Goal: Task Accomplishment & Management: Manage account settings

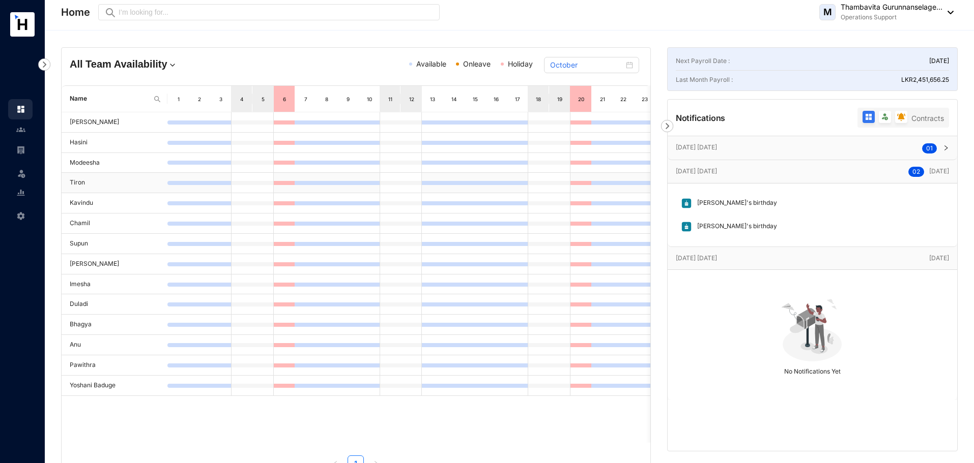
click at [76, 183] on td "Tiron" at bounding box center [115, 183] width 106 height 20
click at [21, 107] on img at bounding box center [20, 109] width 9 height 9
click at [44, 66] on img at bounding box center [44, 64] width 12 height 12
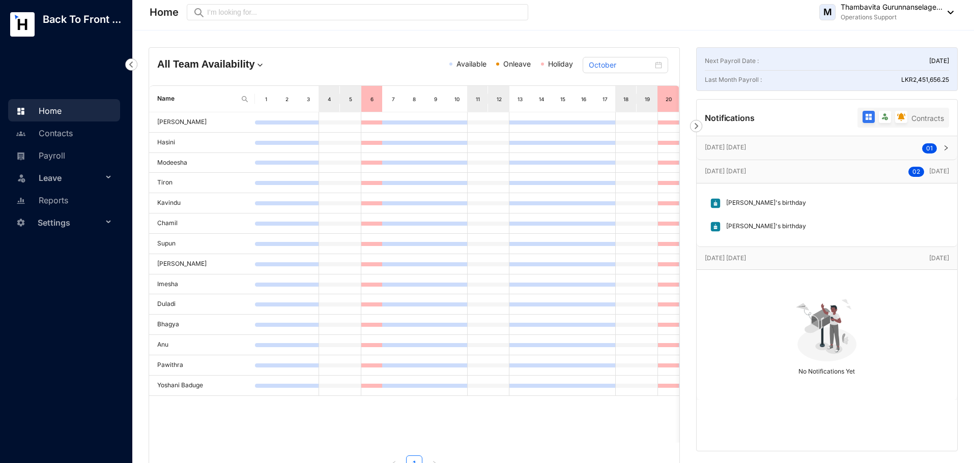
click at [50, 173] on span "Leave" at bounding box center [71, 178] width 64 height 20
click at [56, 226] on link "Balance" at bounding box center [48, 226] width 36 height 9
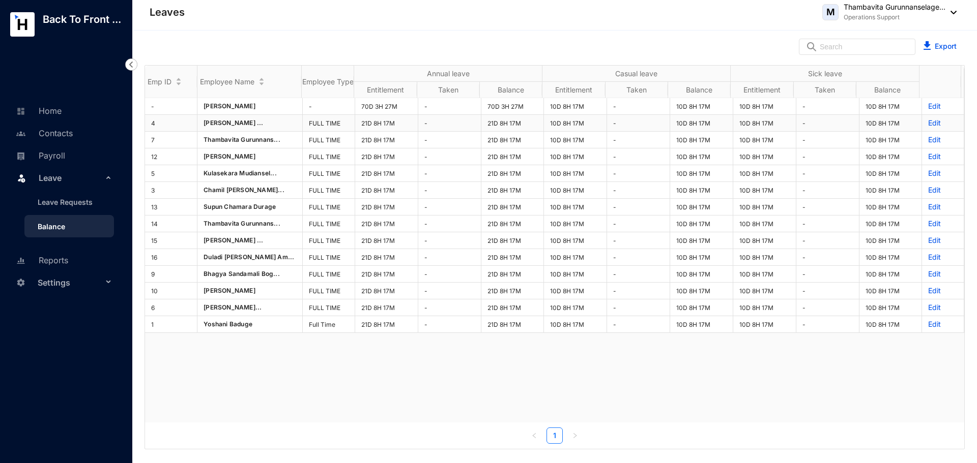
click at [928, 124] on p "Edit" at bounding box center [943, 123] width 30 height 10
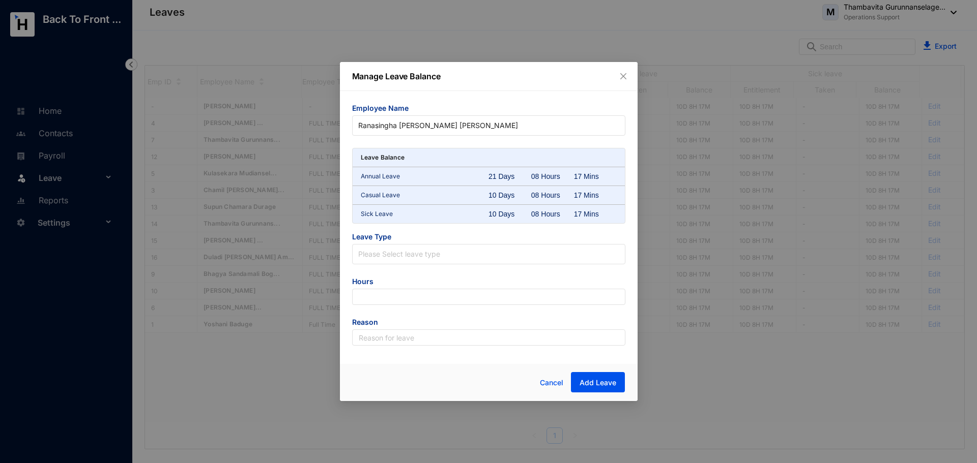
click at [620, 80] on icon "close" at bounding box center [623, 76] width 8 height 8
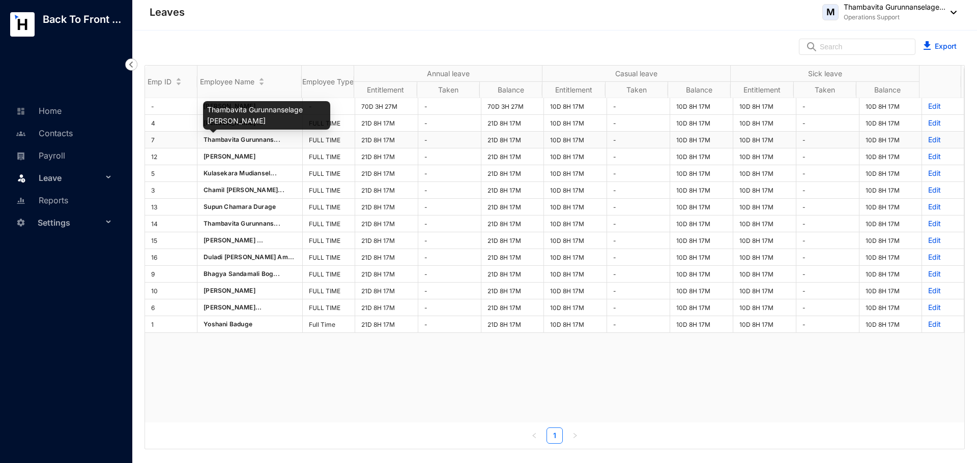
click at [222, 139] on span "Thambavita Gurunnans..." at bounding box center [241, 140] width 77 height 8
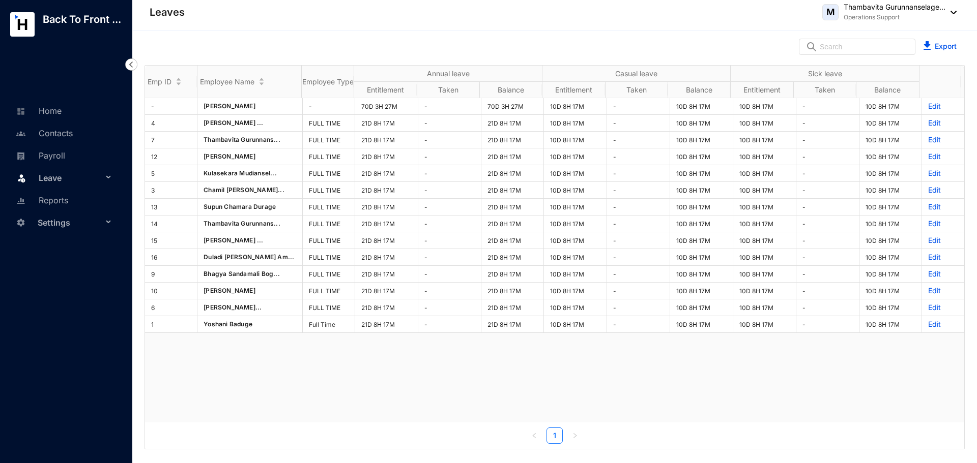
click at [111, 178] on div "Leave" at bounding box center [64, 177] width 112 height 22
click at [65, 227] on link "Balance" at bounding box center [48, 226] width 36 height 9
click at [48, 222] on link "Balance" at bounding box center [48, 226] width 36 height 9
click at [551, 392] on div "- Paul Mitchell - 70D 3H 27M - 70D 3H 27M 10D 8H 17M - 10D 8H 17M 10D 8H 17M - …" at bounding box center [554, 260] width 819 height 325
click at [56, 151] on link "Payroll" at bounding box center [39, 156] width 52 height 10
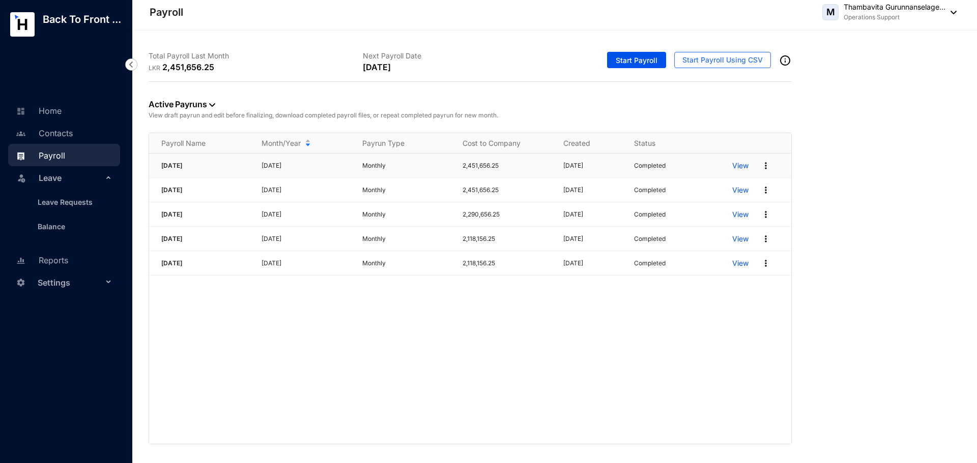
click at [742, 164] on p "View" at bounding box center [740, 166] width 16 height 10
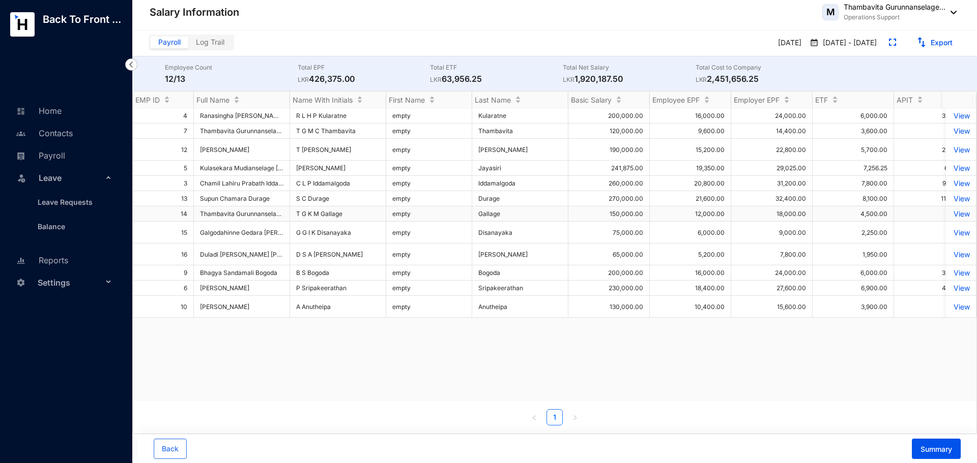
click at [952, 210] on p "View" at bounding box center [961, 214] width 18 height 9
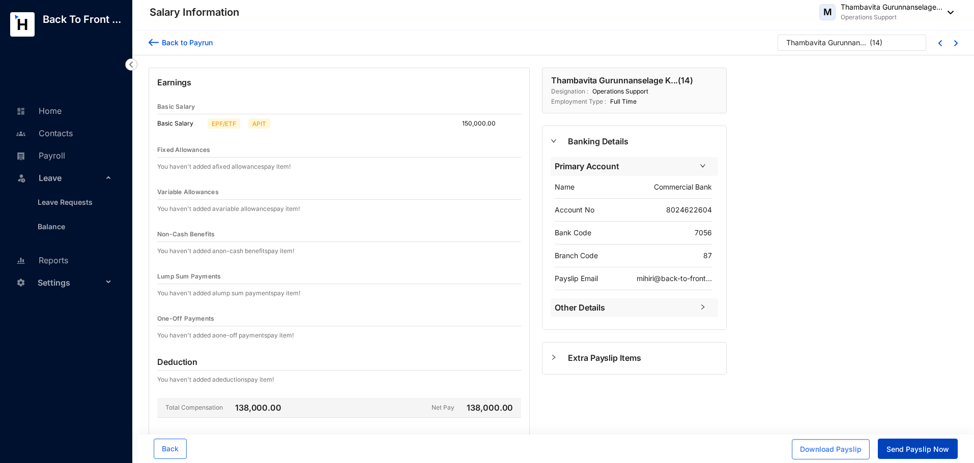
click at [923, 443] on button "Send Payslip Now" at bounding box center [917, 449] width 80 height 20
click at [716, 378] on div "Thambavita Gurunnanselage K... ( 14 ) Designation : Operations Support Employme…" at bounding box center [634, 312] width 197 height 489
click at [62, 173] on span "Leave" at bounding box center [71, 178] width 64 height 20
click at [60, 177] on span "Leave" at bounding box center [71, 178] width 64 height 20
click at [59, 225] on link "Balance" at bounding box center [48, 226] width 36 height 9
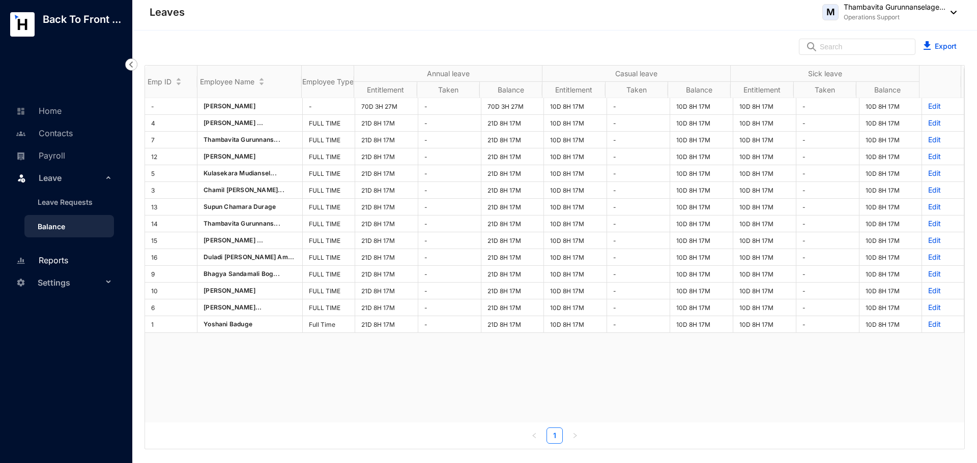
click at [56, 257] on link "Reports" at bounding box center [40, 260] width 55 height 10
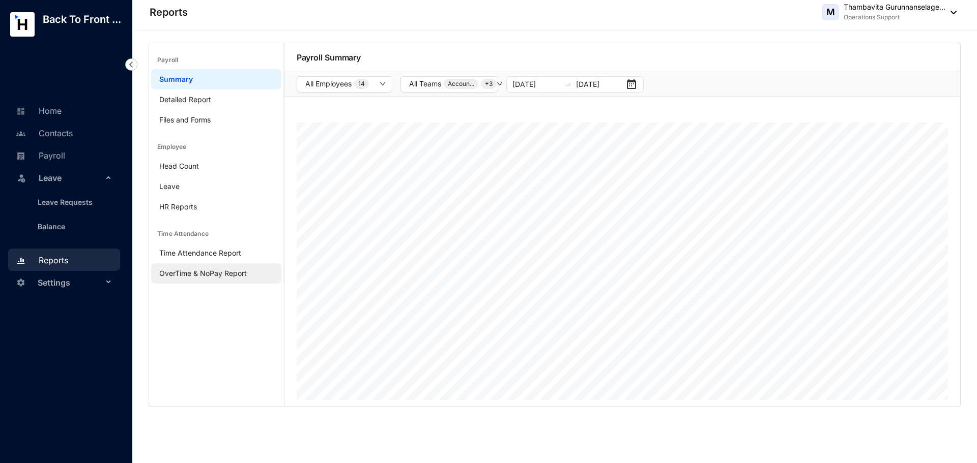
click at [190, 272] on link "OverTime & NoPay Report" at bounding box center [202, 273] width 87 height 9
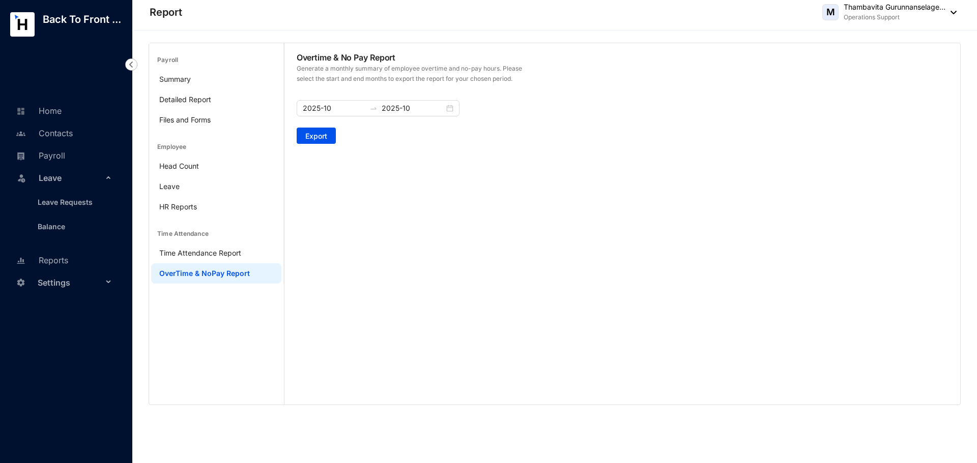
click at [107, 282] on icon at bounding box center [109, 282] width 5 height 0
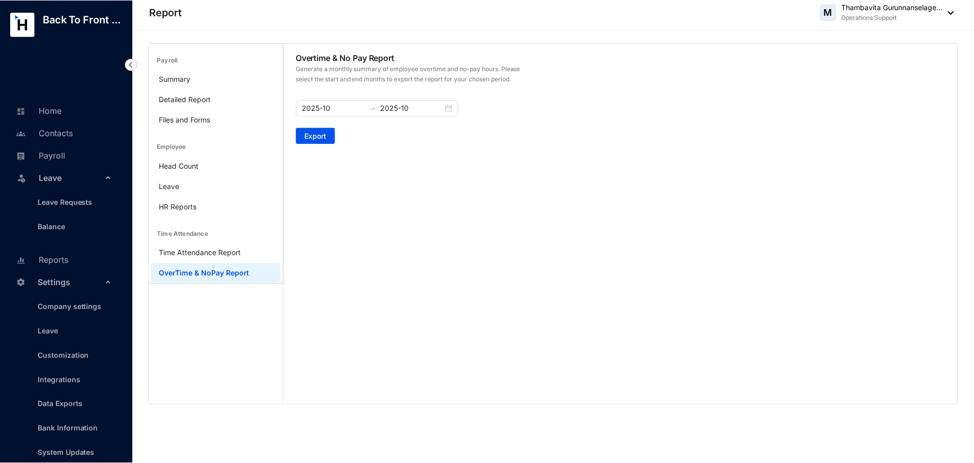
scroll to position [15, 0]
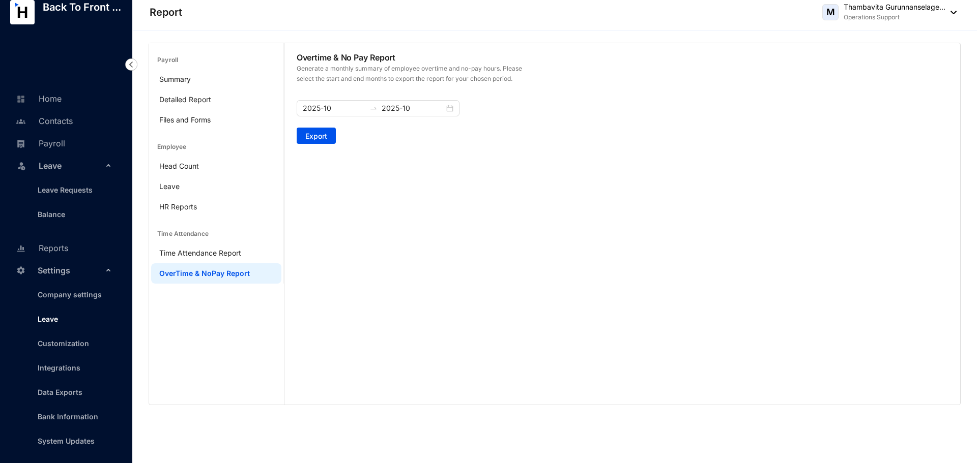
click at [58, 323] on link "Leave" at bounding box center [44, 319] width 28 height 9
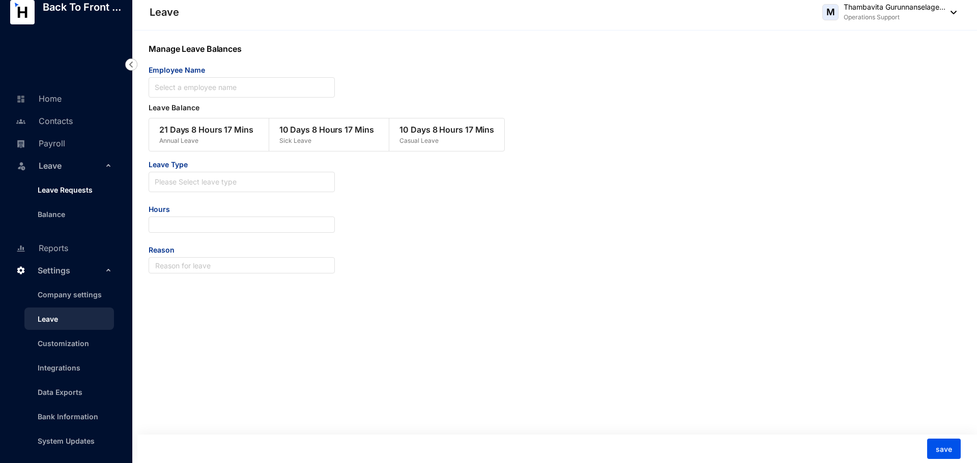
click at [70, 186] on link "Leave Requests" at bounding box center [61, 190] width 63 height 9
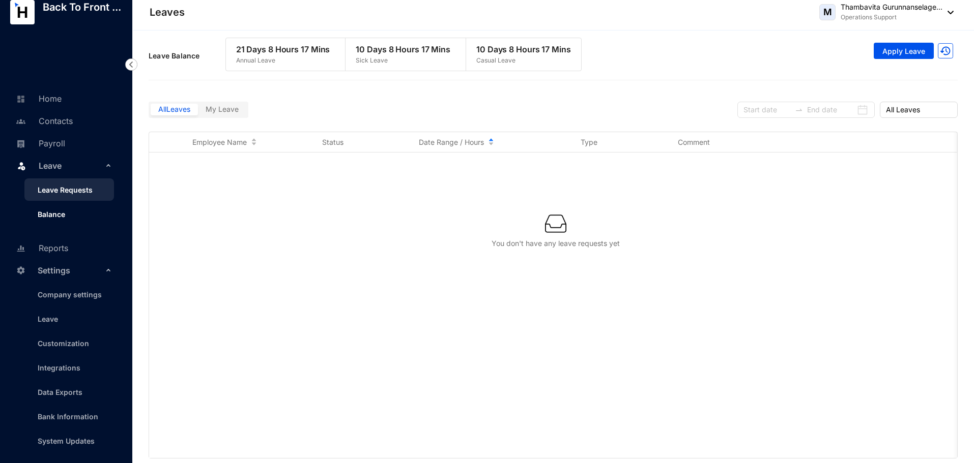
click at [52, 211] on link "Balance" at bounding box center [48, 214] width 36 height 9
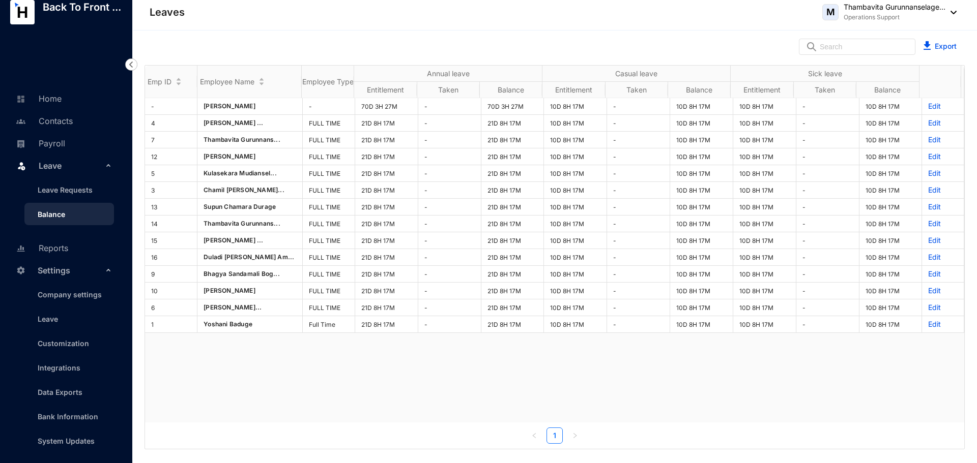
click at [395, 372] on div "- Paul Mitchell - 70D 3H 27M - 70D 3H 27M 10D 8H 17M - 10D 8H 17M 10D 8H 17M - …" at bounding box center [554, 260] width 819 height 325
click at [65, 138] on link "Payroll" at bounding box center [39, 143] width 52 height 10
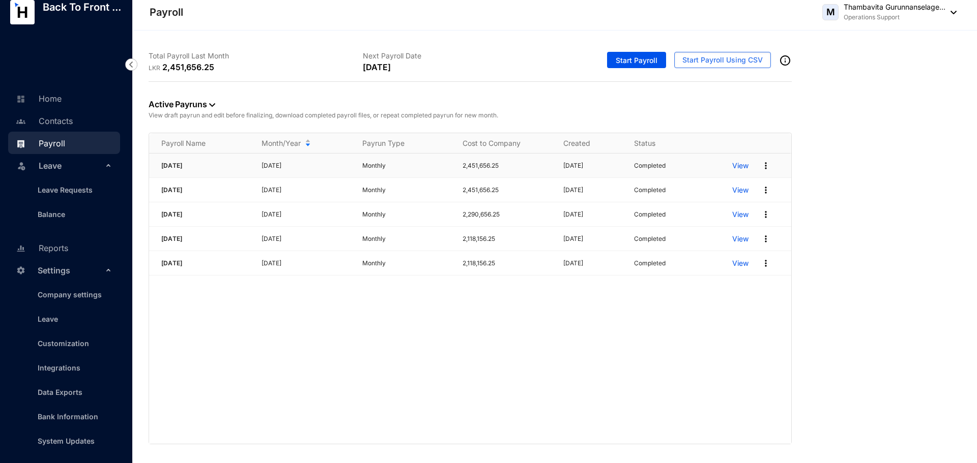
click at [738, 164] on p "View" at bounding box center [740, 166] width 16 height 10
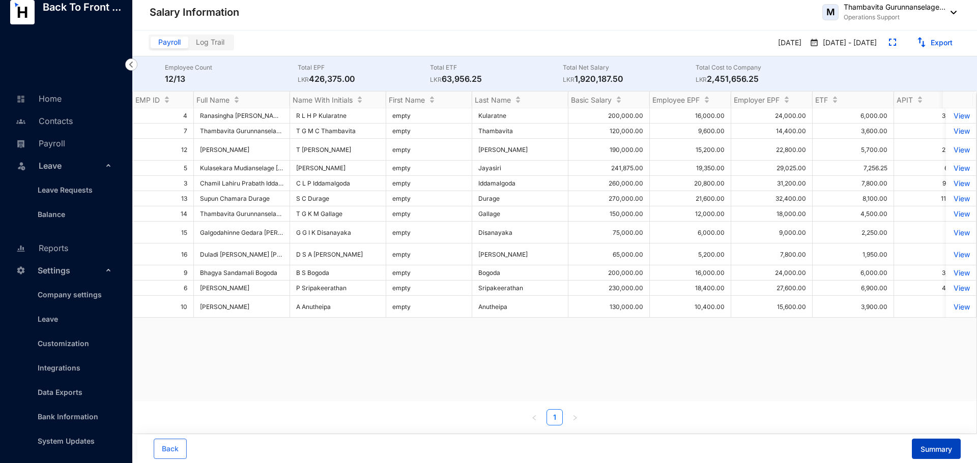
click at [932, 447] on span "Summary" at bounding box center [936, 450] width 32 height 10
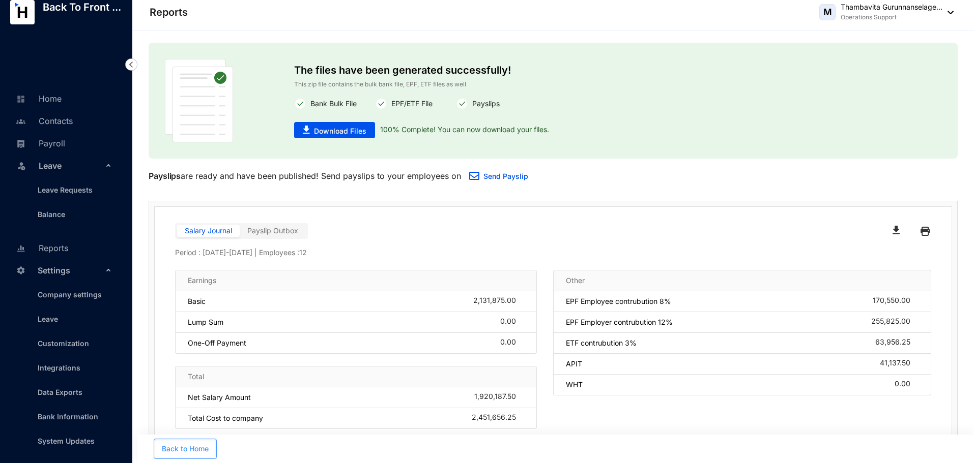
click at [168, 452] on span "Back to Home" at bounding box center [185, 449] width 47 height 10
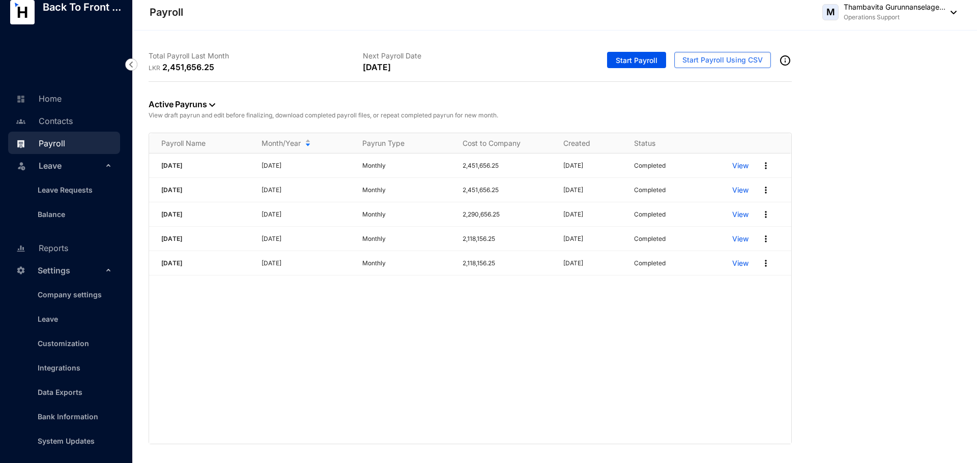
click at [175, 366] on div "August 2025 August 2025 Monthly 2,451,656.25 30/09/2025 Completed View July 202…" at bounding box center [470, 299] width 642 height 290
click at [624, 54] on button "Start Payroll" at bounding box center [636, 60] width 59 height 16
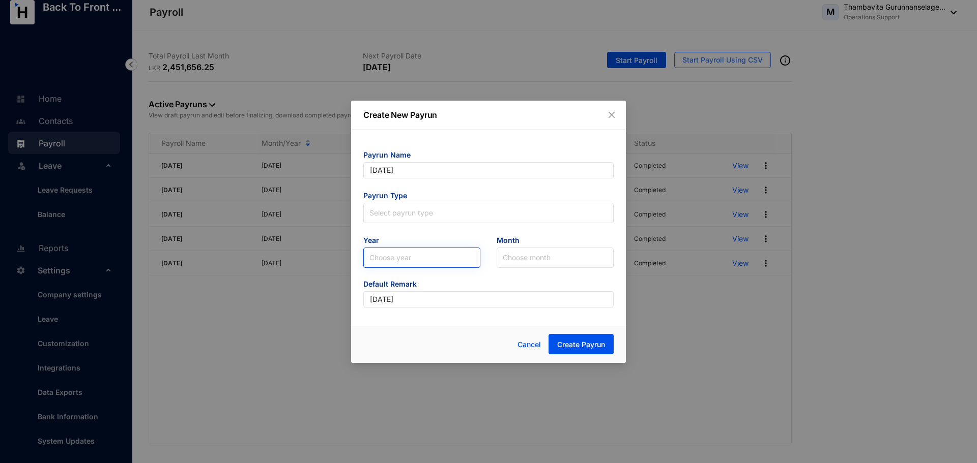
click at [427, 258] on input "search" at bounding box center [421, 257] width 105 height 19
click at [415, 298] on div "2025" at bounding box center [421, 296] width 101 height 11
click at [515, 261] on input "search" at bounding box center [555, 257] width 105 height 19
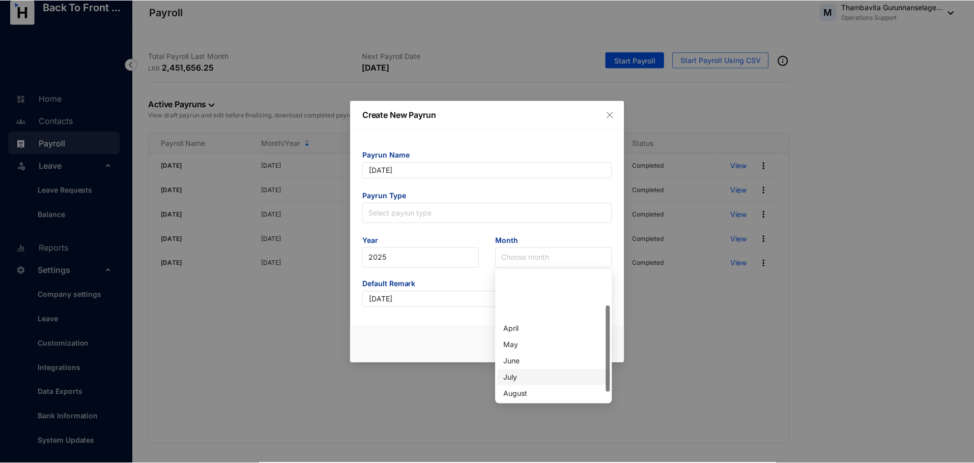
scroll to position [51, 0]
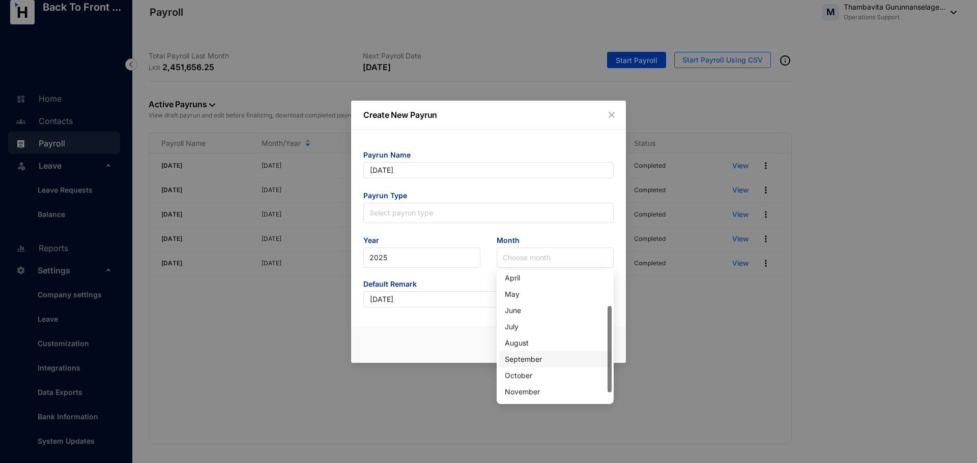
click at [518, 363] on div "September" at bounding box center [555, 359] width 101 height 11
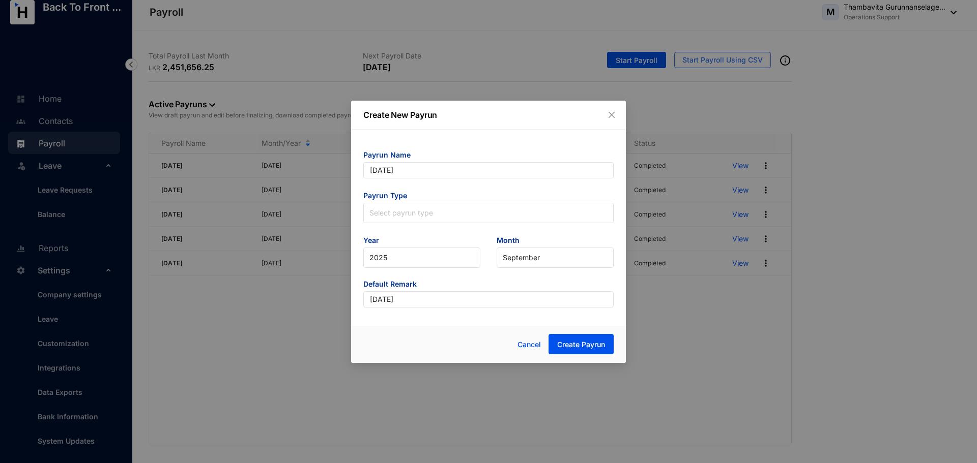
click at [476, 324] on div "Create New Payrun Payrun Name September 2025 Payrun Type Select payrun type Yea…" at bounding box center [488, 232] width 275 height 262
click at [576, 343] on span "Create Payrun" at bounding box center [581, 345] width 48 height 10
click at [415, 208] on input "search" at bounding box center [488, 210] width 238 height 15
click at [413, 253] on div "Monthly Payrun" at bounding box center [488, 251] width 234 height 11
click at [572, 345] on span "Create Payrun" at bounding box center [581, 345] width 48 height 10
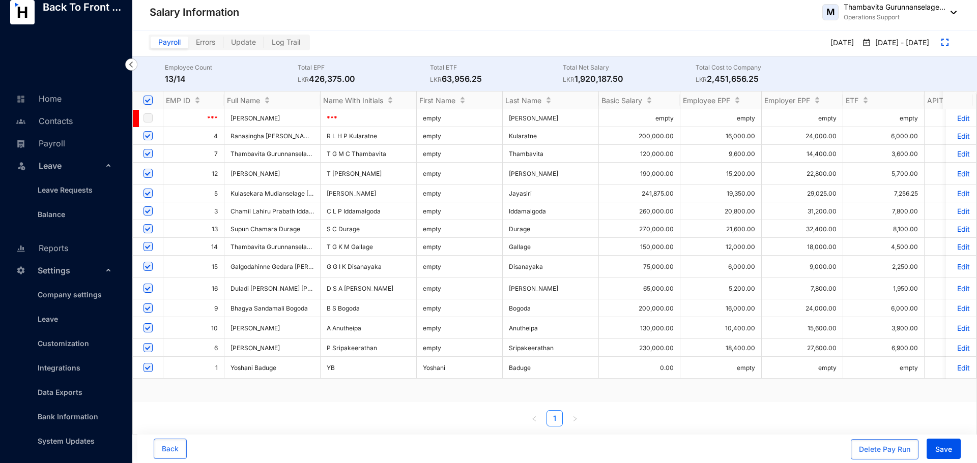
click at [781, 436] on div "Back Delete Pay Run Save" at bounding box center [556, 449] width 839 height 28
click at [953, 136] on p "Edit" at bounding box center [961, 136] width 18 height 9
click at [149, 346] on input "checkbox" at bounding box center [147, 347] width 9 height 9
checkbox input "false"
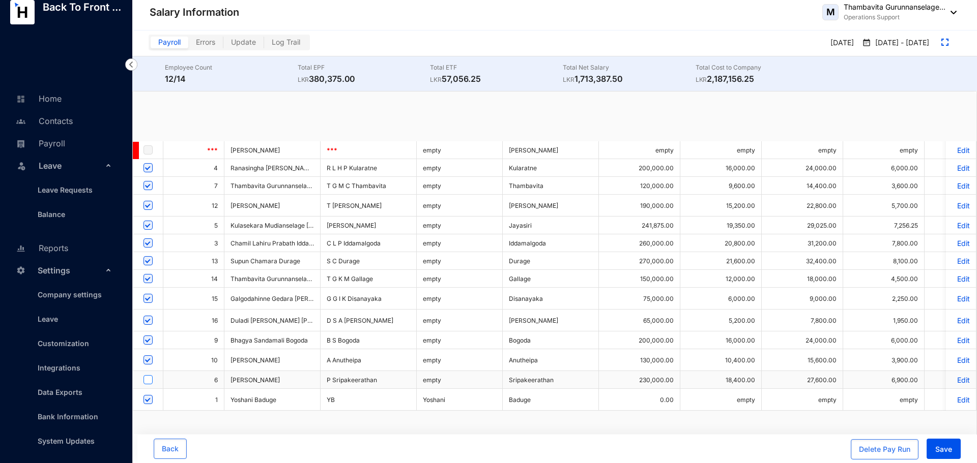
checkbox input "false"
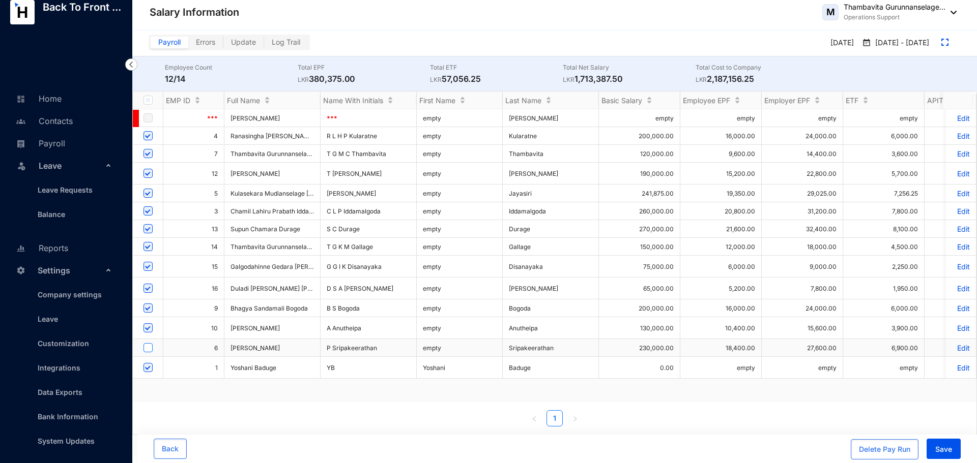
click at [149, 346] on input "checkbox" at bounding box center [147, 347] width 9 height 9
checkbox input "true"
click at [956, 344] on p "Edit" at bounding box center [961, 348] width 18 height 9
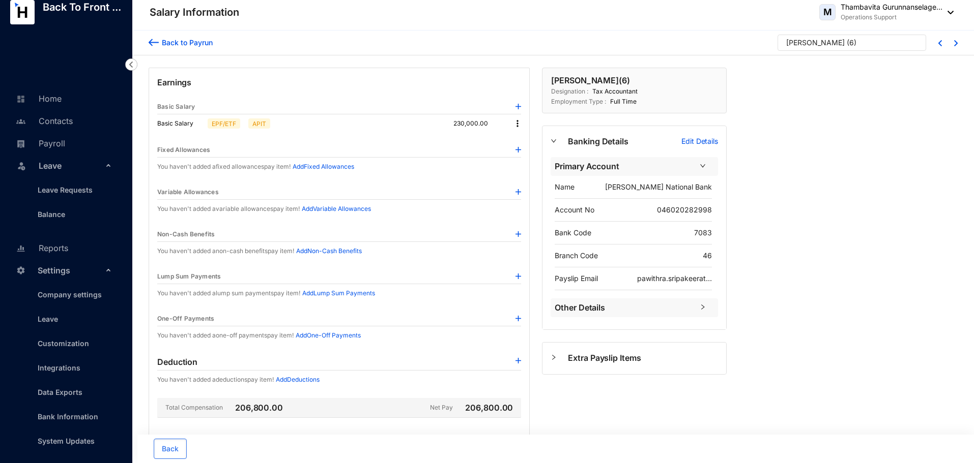
click at [519, 106] on img at bounding box center [518, 107] width 6 height 6
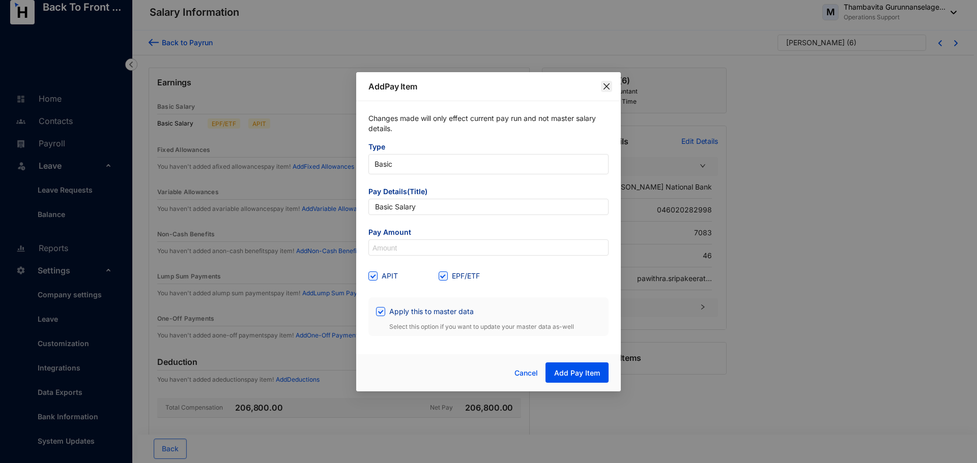
click at [605, 83] on icon "close" at bounding box center [606, 86] width 8 height 8
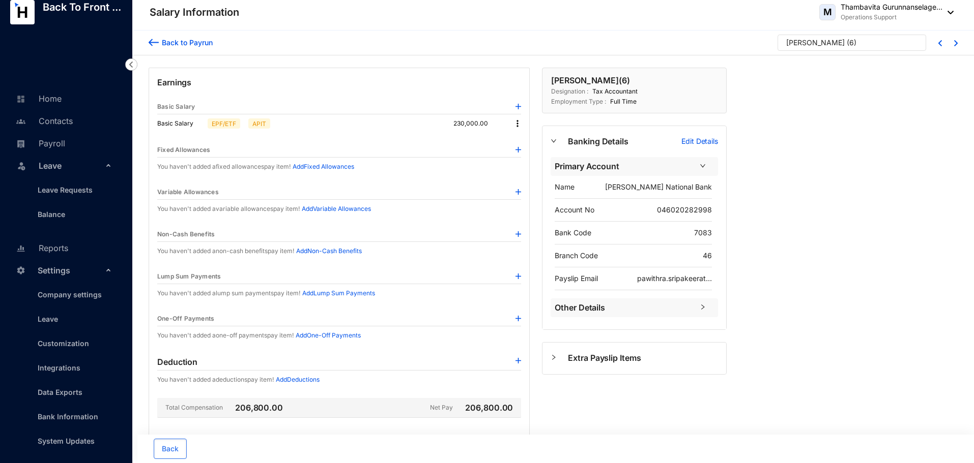
click at [435, 16] on div "Salary Information M Thambavita Gurunnanselage... Operations Support" at bounding box center [552, 12] width 804 height 20
click at [53, 392] on link "Data Exports" at bounding box center [56, 392] width 53 height 9
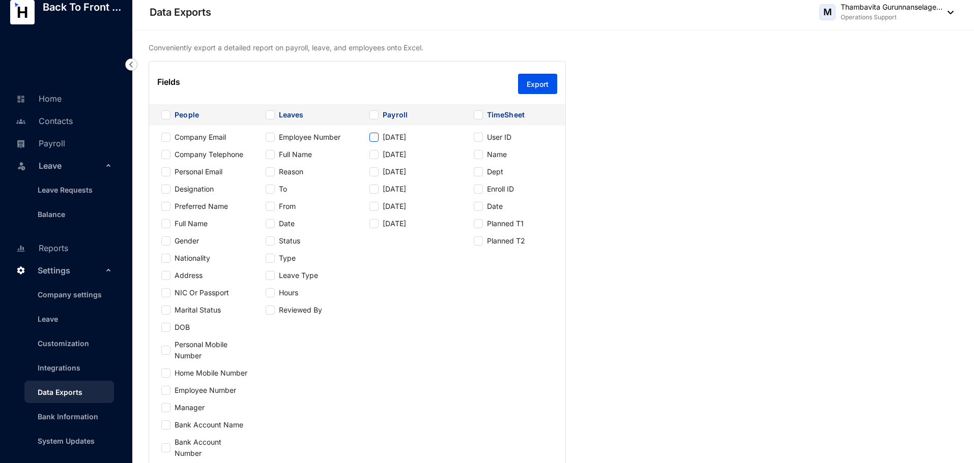
click at [386, 141] on span "[DATE]" at bounding box center [394, 137] width 32 height 11
click at [378, 141] on input "[DATE]" at bounding box center [373, 137] width 9 height 9
checkbox input "true"
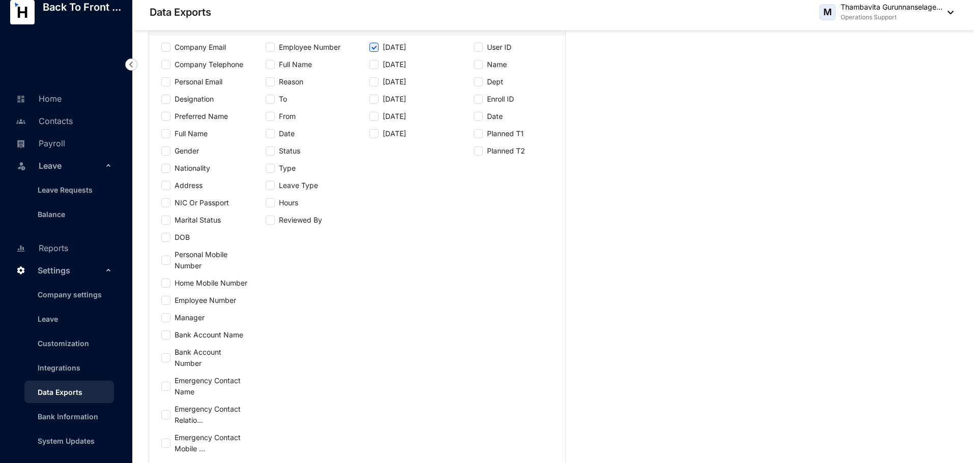
scroll to position [102, 0]
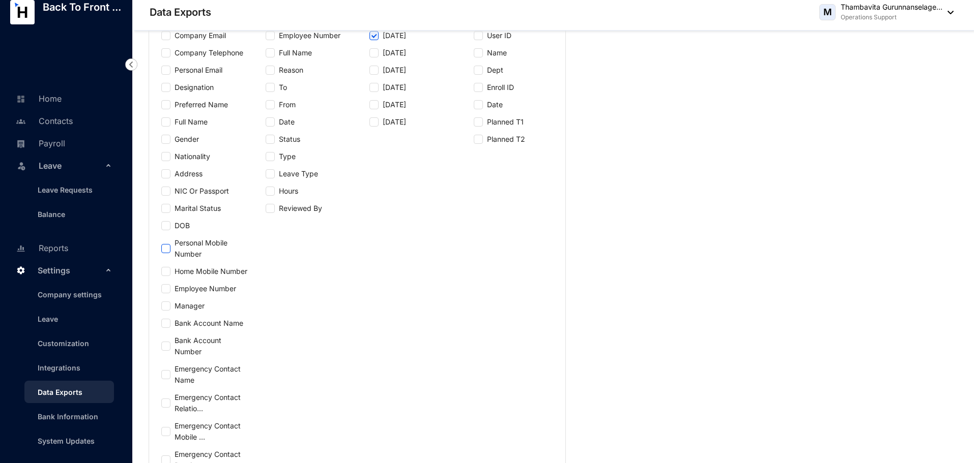
click at [167, 252] on input "Personal Mobile Number" at bounding box center [165, 248] width 9 height 9
click at [198, 242] on span "Personal Mobile Number" at bounding box center [211, 249] width 83 height 22
click at [170, 244] on input "Personal Mobile Number" at bounding box center [165, 248] width 9 height 9
checkbox input "false"
click at [81, 419] on link "Bank Information" at bounding box center [64, 417] width 69 height 9
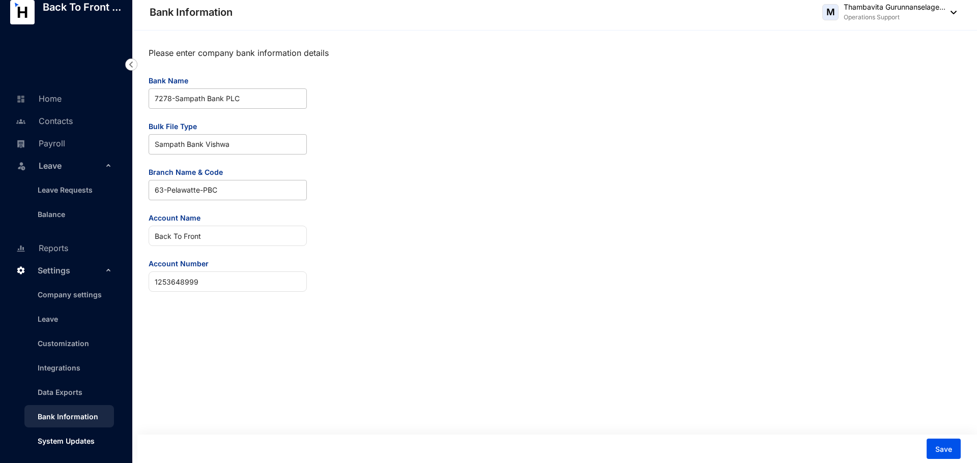
click at [65, 443] on link "System Updates" at bounding box center [62, 441] width 65 height 9
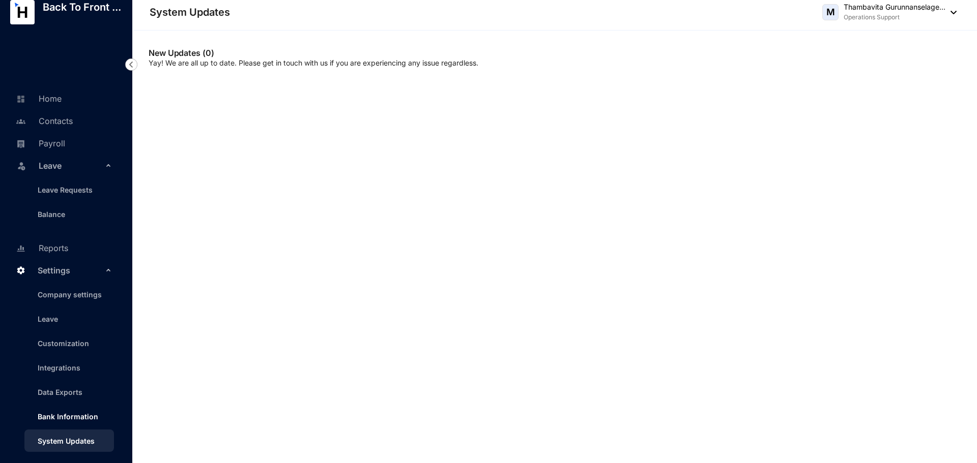
click at [68, 418] on link "Bank Information" at bounding box center [64, 417] width 69 height 9
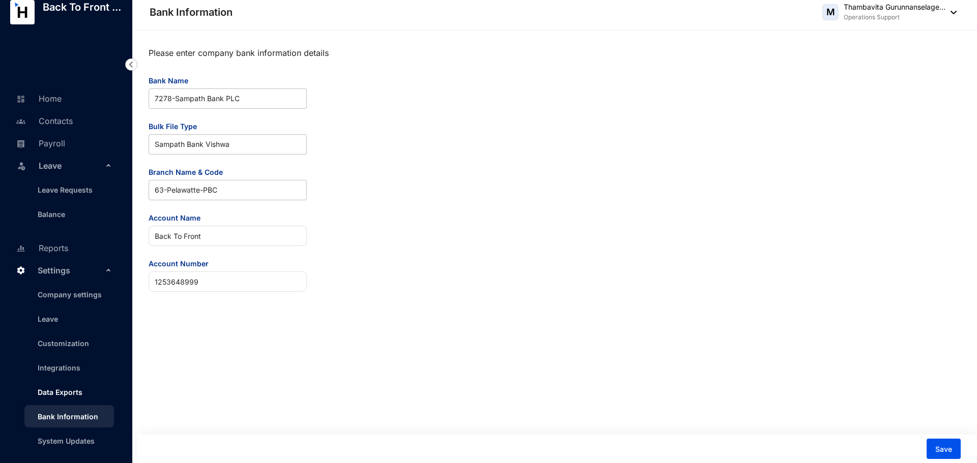
click at [64, 388] on link "Data Exports" at bounding box center [56, 392] width 53 height 9
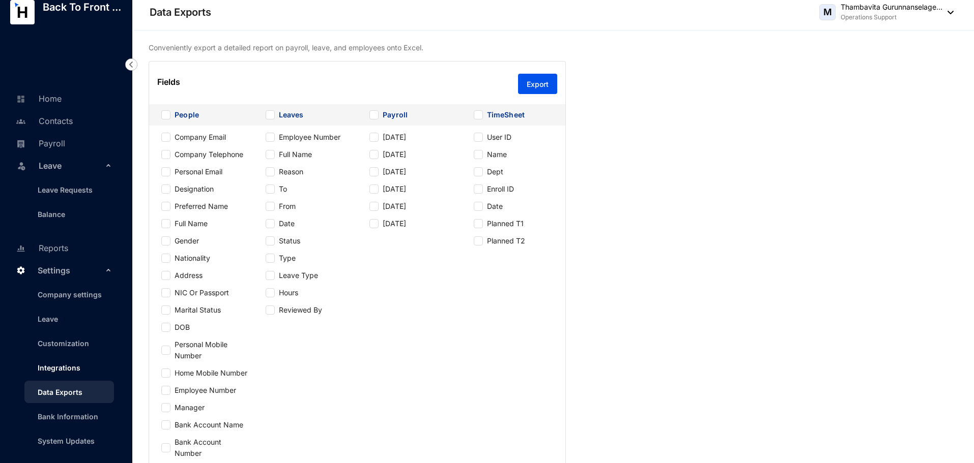
click at [62, 367] on link "Integrations" at bounding box center [55, 368] width 51 height 9
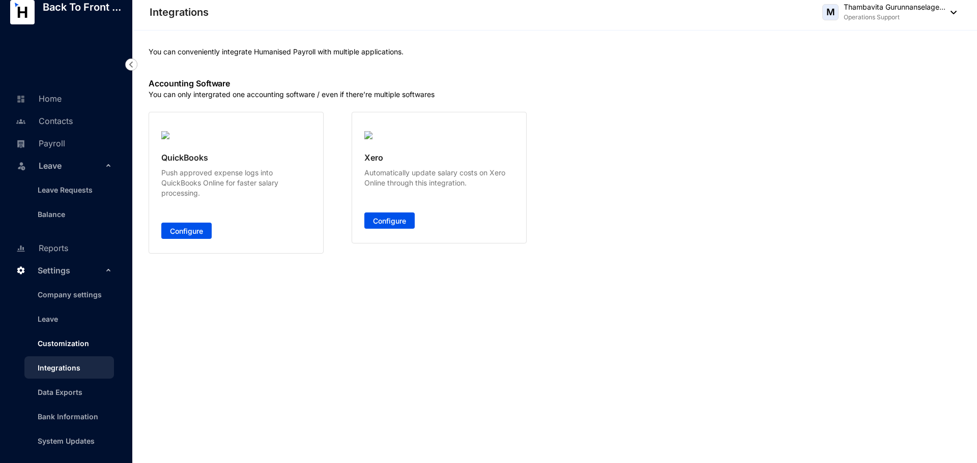
click at [62, 339] on link "Customization" at bounding box center [60, 343] width 60 height 9
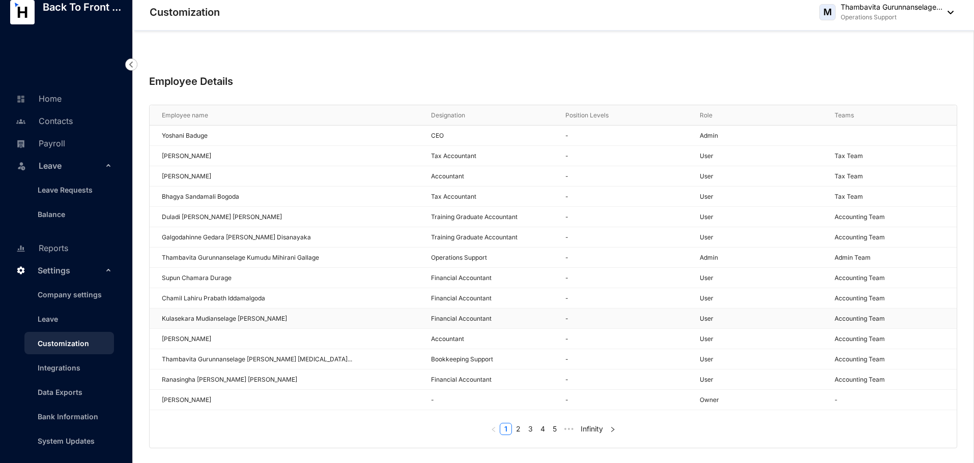
scroll to position [53, 0]
click at [80, 388] on link "Data Exports" at bounding box center [56, 392] width 53 height 9
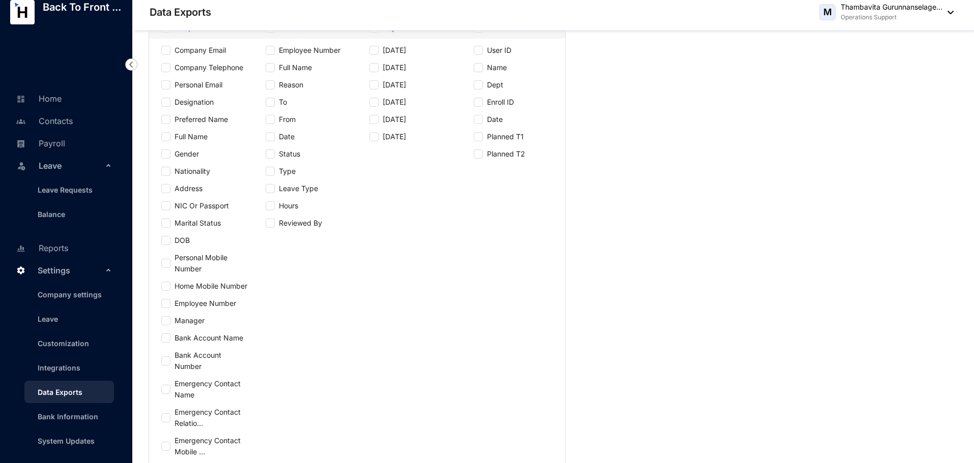
scroll to position [104, 0]
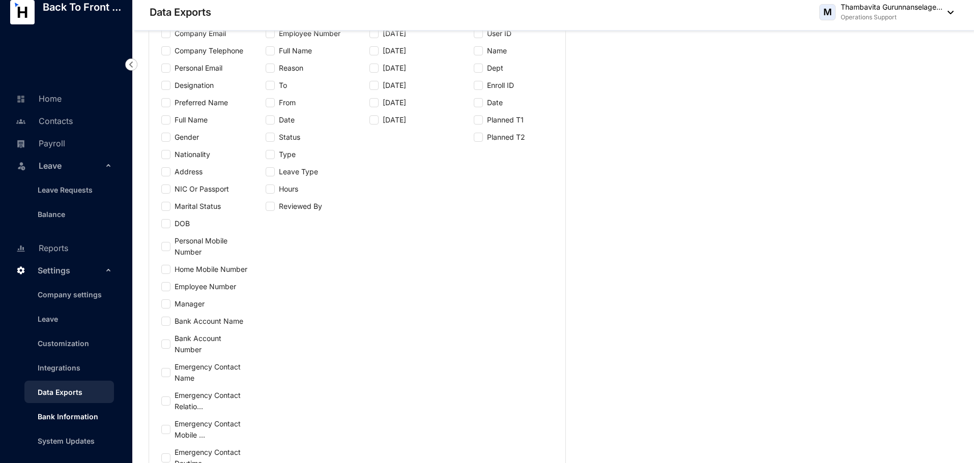
click at [73, 413] on link "Bank Information" at bounding box center [64, 417] width 69 height 9
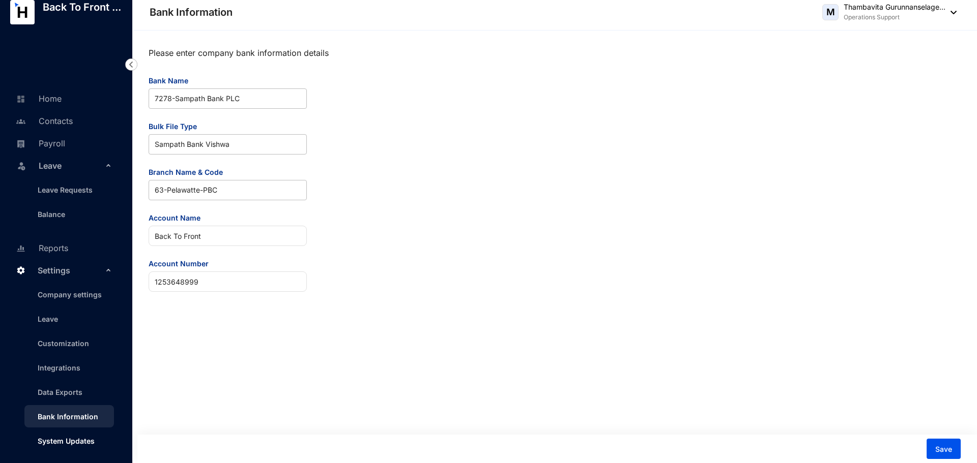
click at [67, 441] on link "System Updates" at bounding box center [62, 441] width 65 height 9
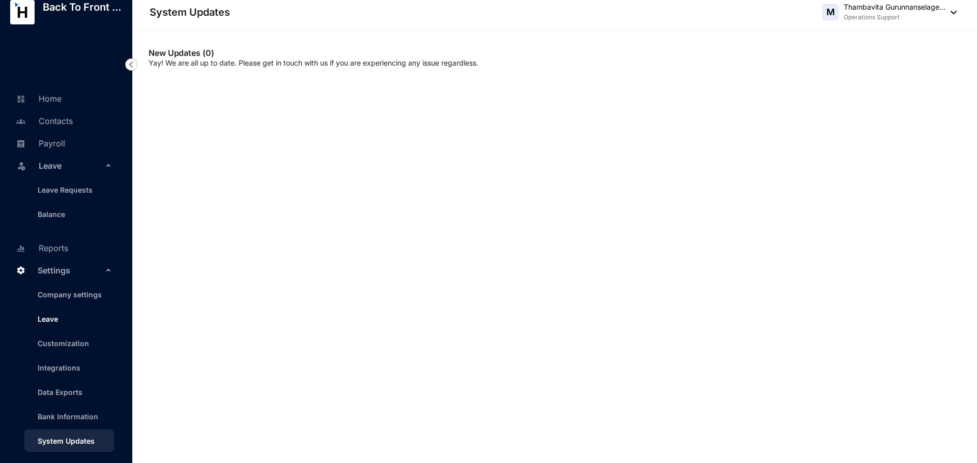
click at [51, 315] on link "Leave" at bounding box center [44, 319] width 28 height 9
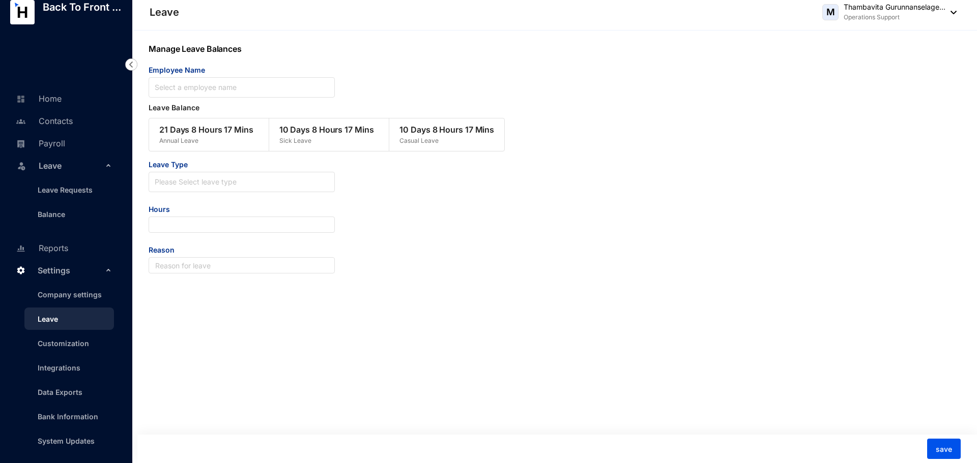
click at [49, 318] on link "Leave" at bounding box center [44, 319] width 28 height 9
click at [68, 270] on span "Settings" at bounding box center [70, 270] width 65 height 20
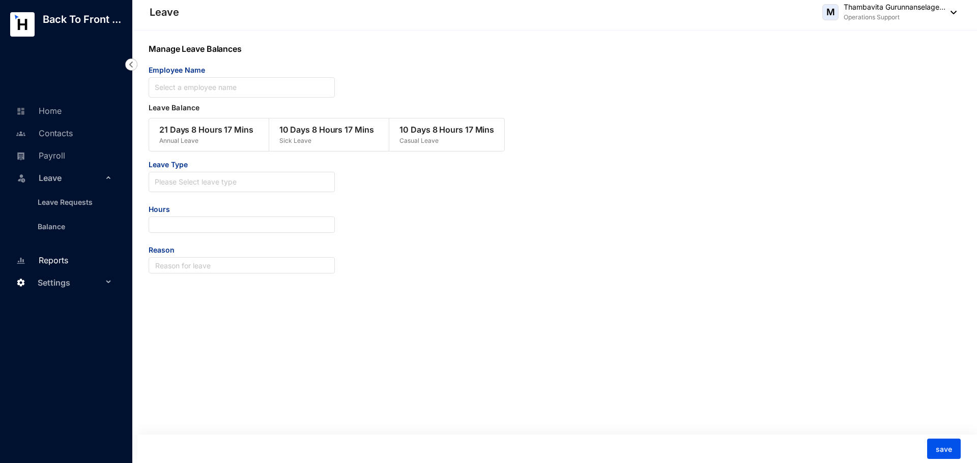
click at [68, 259] on link "Reports" at bounding box center [40, 260] width 55 height 10
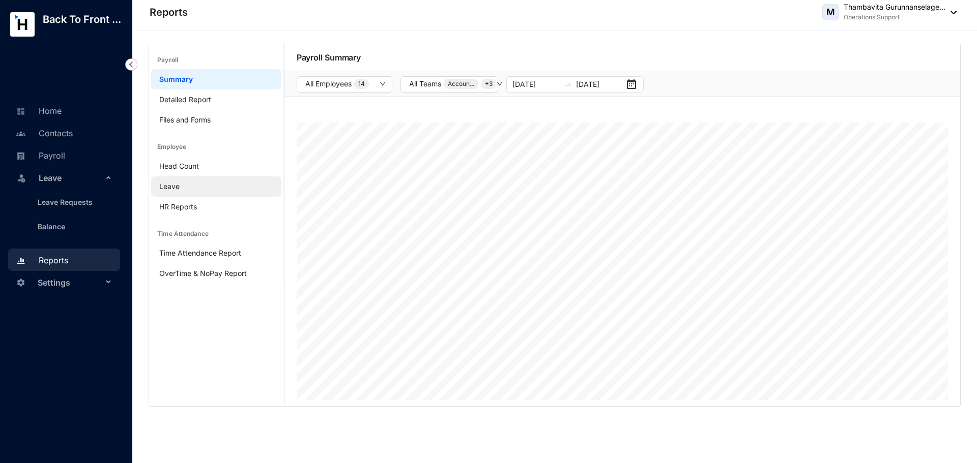
click at [171, 184] on link "Leave" at bounding box center [169, 186] width 20 height 9
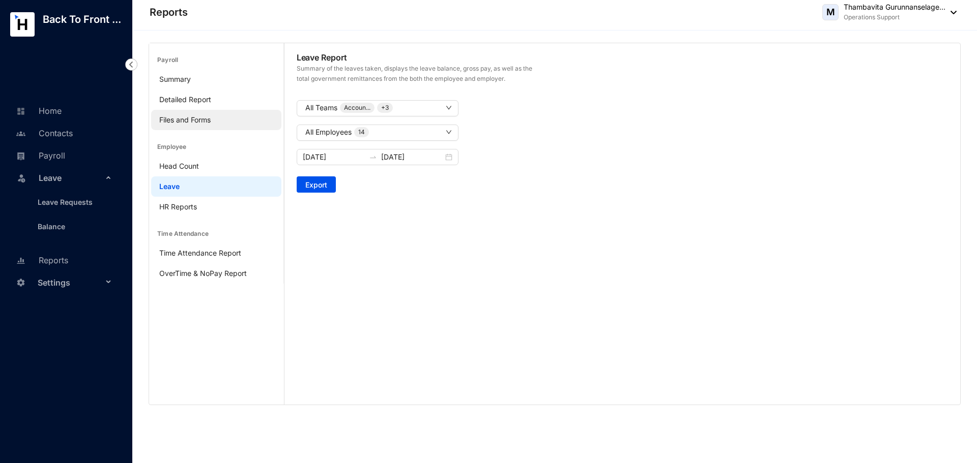
click at [164, 119] on link "Files and Forms" at bounding box center [184, 119] width 51 height 9
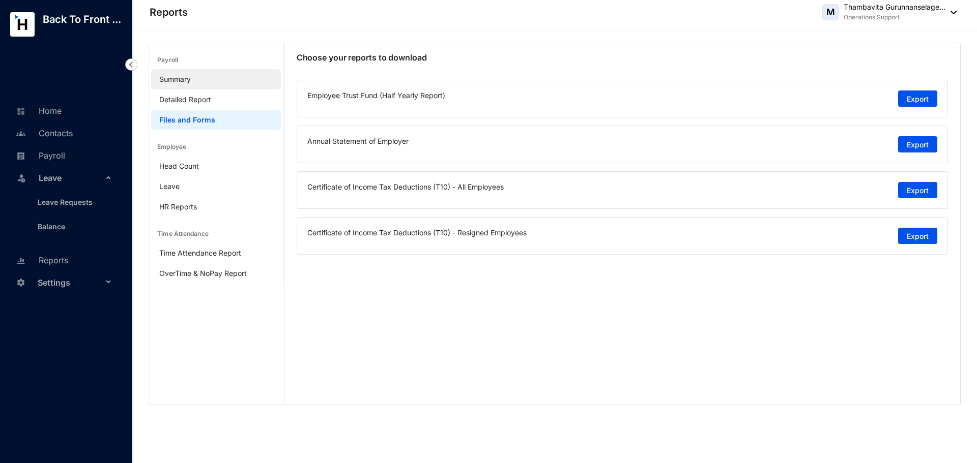
click at [164, 83] on link "Summary" at bounding box center [175, 79] width 32 height 9
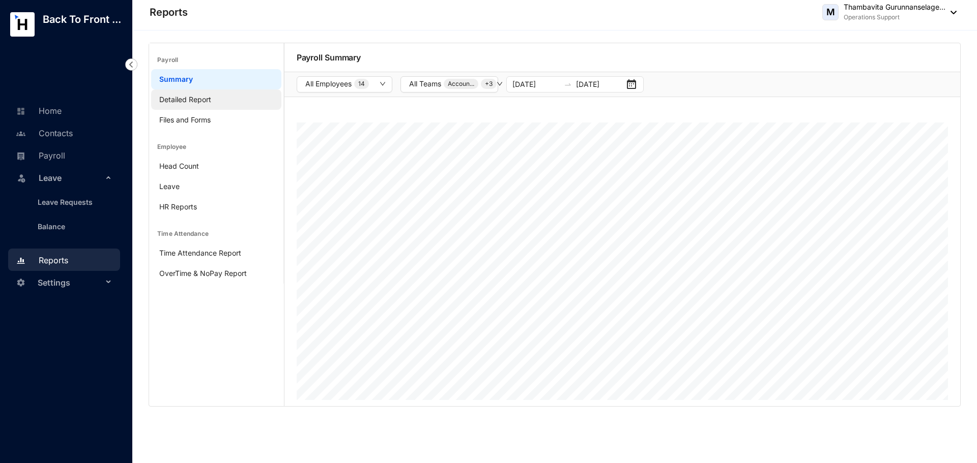
click at [160, 102] on link "Detailed Report" at bounding box center [185, 99] width 52 height 9
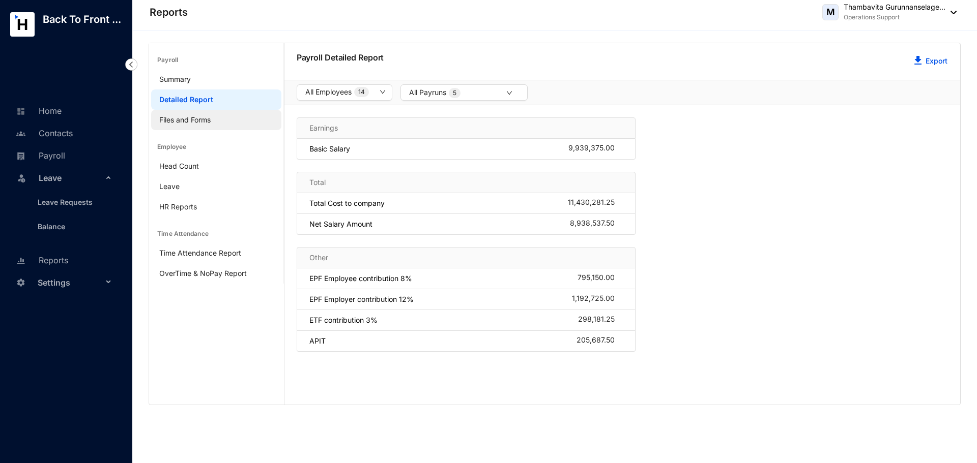
click at [167, 124] on link "Files and Forms" at bounding box center [184, 119] width 51 height 9
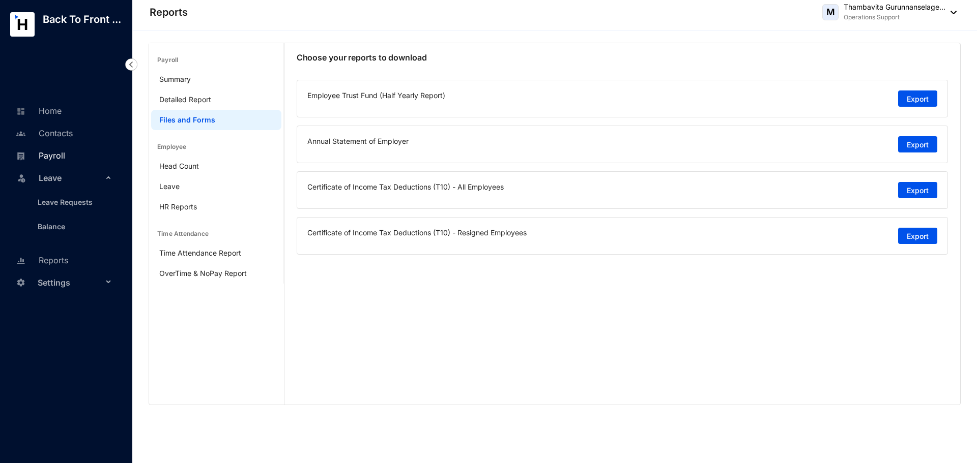
click at [53, 155] on link "Payroll" at bounding box center [39, 156] width 52 height 10
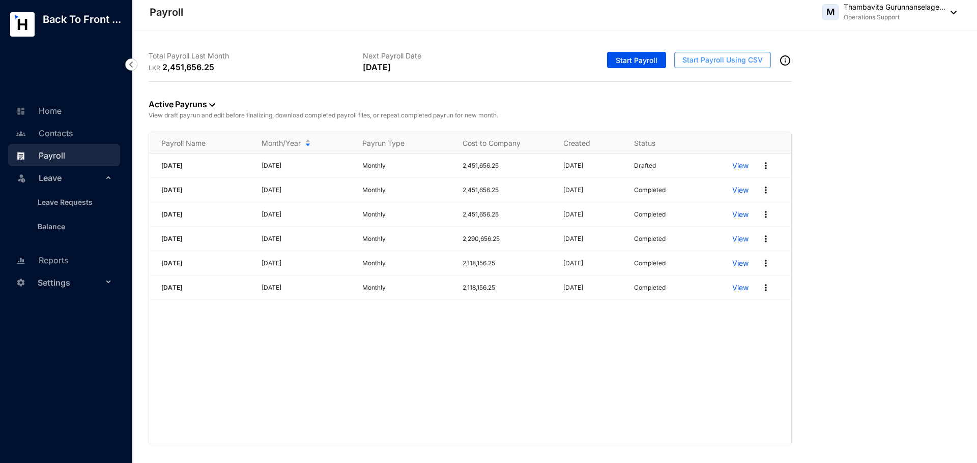
click at [736, 54] on button "Start Payroll Using CSV" at bounding box center [722, 60] width 97 height 16
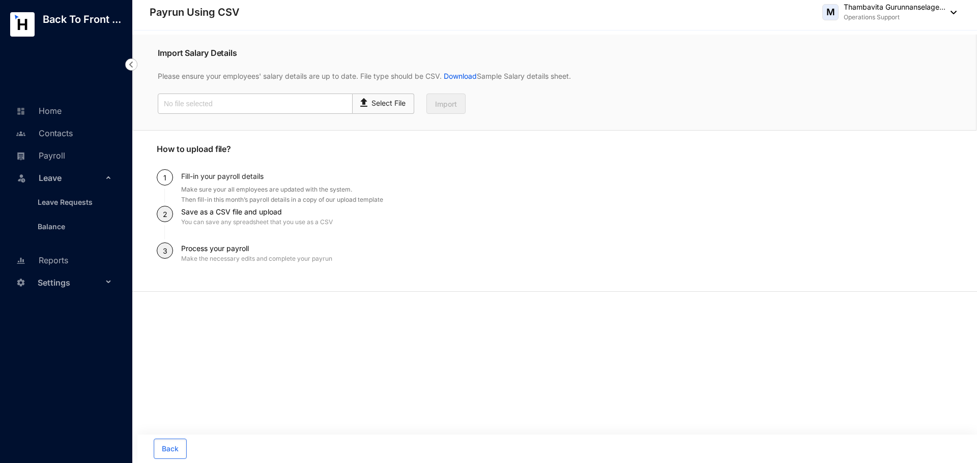
click at [429, 315] on div "Import Salary Details Please ensure your employees' salary details are up to da…" at bounding box center [554, 247] width 844 height 433
click at [106, 347] on div "Back To Front ... Home Contacts Payroll Leave Leave Requests Balance Reports Se…" at bounding box center [66, 231] width 132 height 463
click at [47, 202] on link "Leave Requests" at bounding box center [61, 202] width 63 height 9
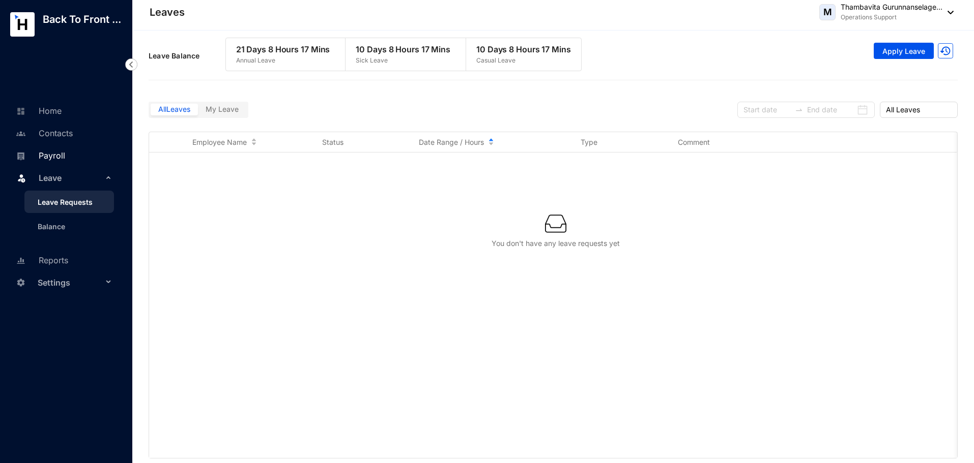
click at [64, 151] on link "Payroll" at bounding box center [39, 156] width 52 height 10
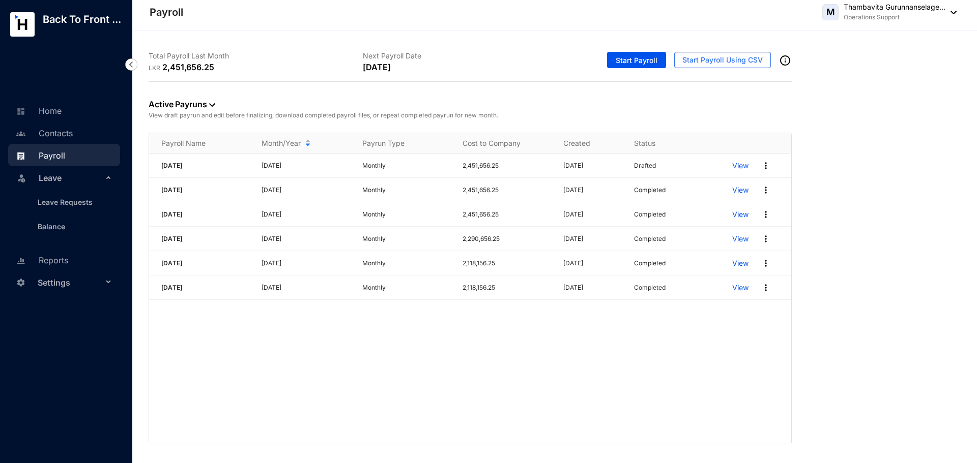
click at [50, 182] on span "Leave" at bounding box center [71, 178] width 64 height 20
click at [47, 187] on span "Leave" at bounding box center [71, 178] width 64 height 20
click at [43, 223] on link "Balance" at bounding box center [48, 226] width 36 height 9
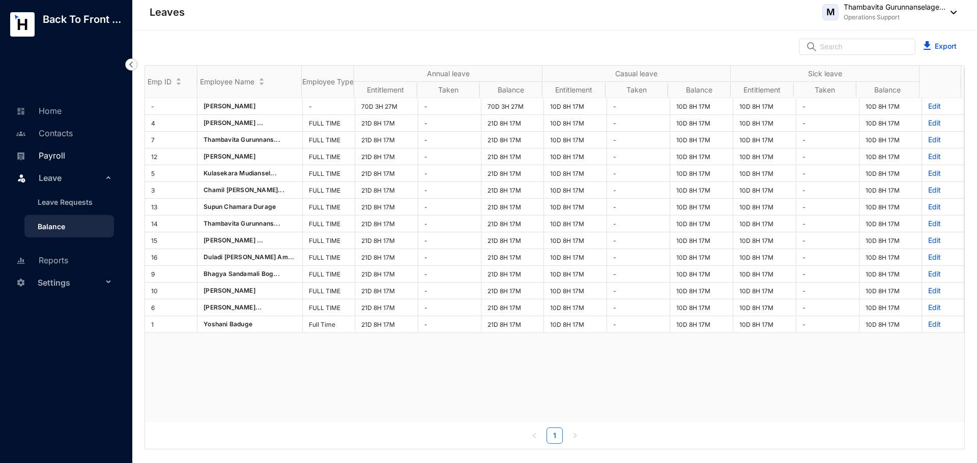
click at [45, 154] on link "Payroll" at bounding box center [39, 156] width 52 height 10
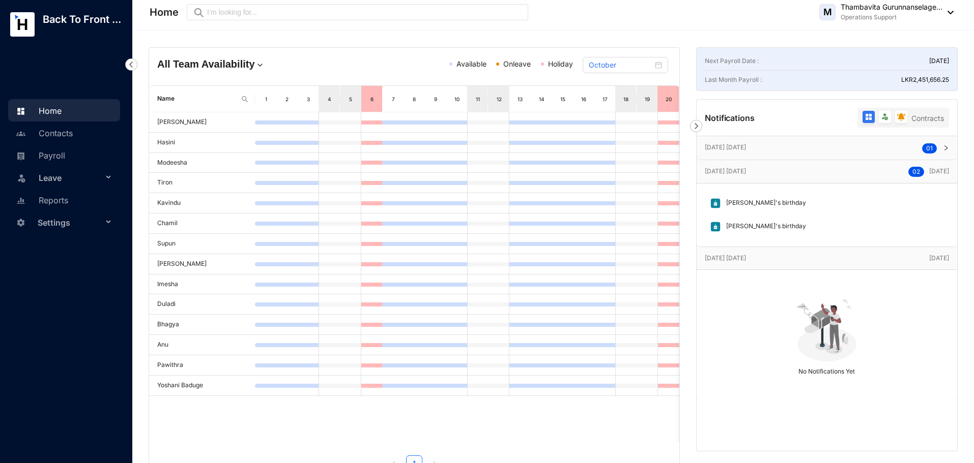
click at [57, 172] on span "Leave" at bounding box center [71, 178] width 64 height 20
click at [56, 226] on link "Balance" at bounding box center [48, 226] width 36 height 9
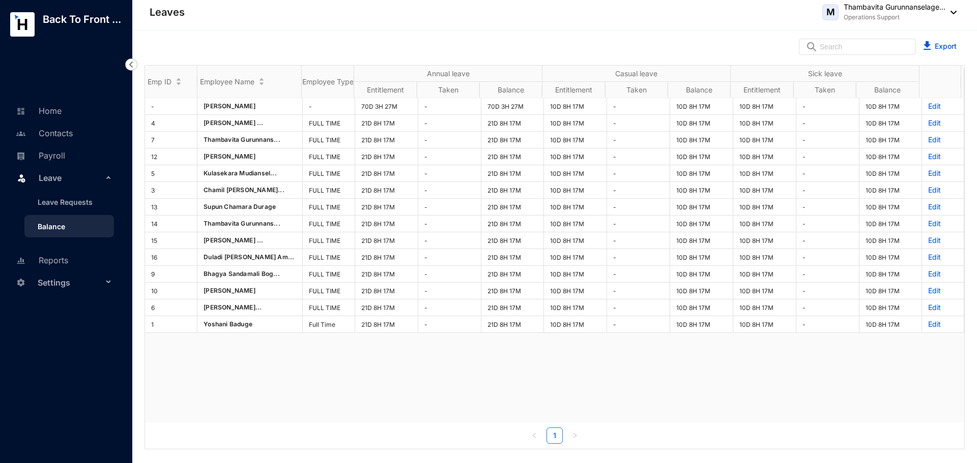
click at [458, 402] on div "- Paul Mitchell - 70D 3H 27M - 70D 3H 27M 10D 8H 17M - 10D 8H 17M 10D 8H 17M - …" at bounding box center [554, 260] width 819 height 325
click at [57, 152] on link "Payroll" at bounding box center [39, 156] width 52 height 10
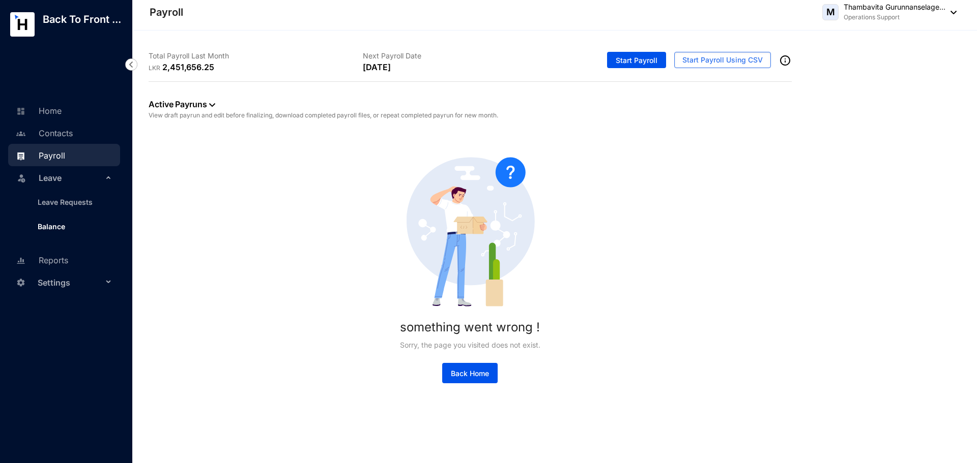
click at [58, 222] on link "Balance" at bounding box center [48, 226] width 36 height 9
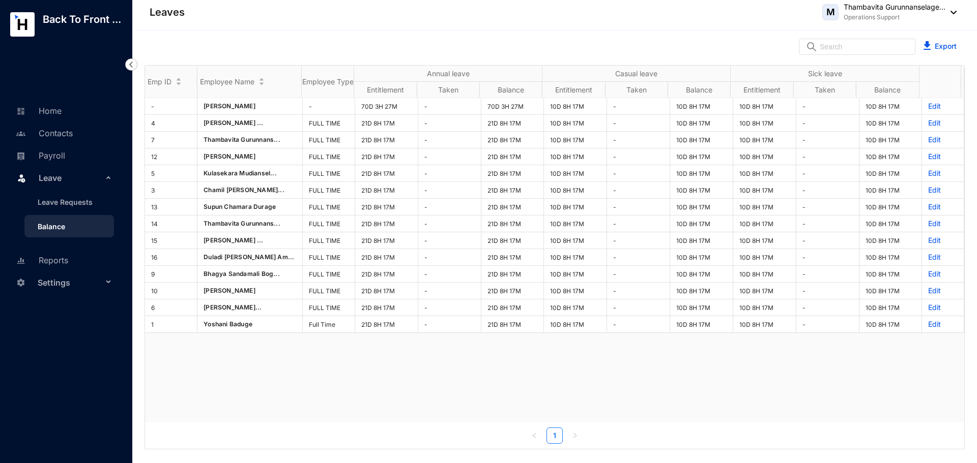
click at [290, 408] on div "- Paul Mitchell - 70D 3H 27M - 70D 3H 27M 10D 8H 17M - 10D 8H 17M 10D 8H 17M - …" at bounding box center [554, 260] width 819 height 325
click at [321, 395] on div "- Paul Mitchell - 70D 3H 27M - 70D 3H 27M 10D 8H 17M - 10D 8H 17M 10D 8H 17M - …" at bounding box center [554, 260] width 819 height 325
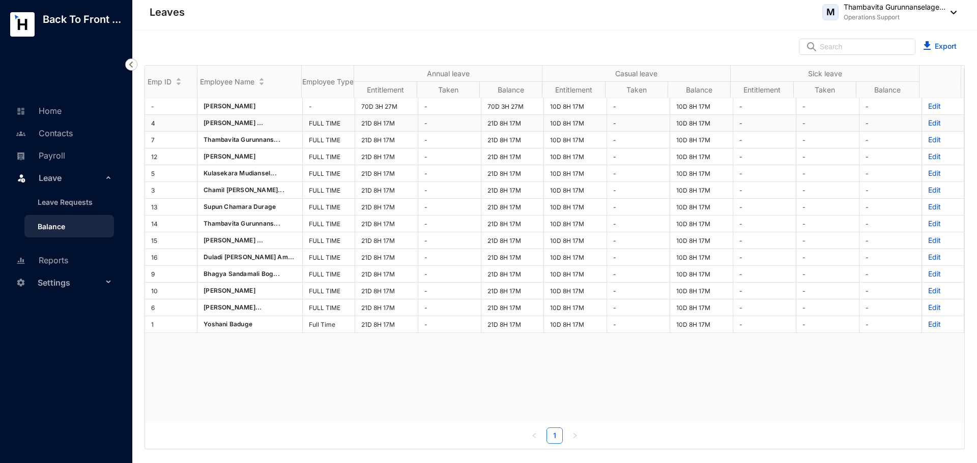
click at [338, 122] on td "FULL TIME" at bounding box center [329, 123] width 52 height 17
click at [329, 121] on td "FULL TIME" at bounding box center [329, 123] width 52 height 17
click at [928, 123] on p "Edit" at bounding box center [943, 123] width 30 height 10
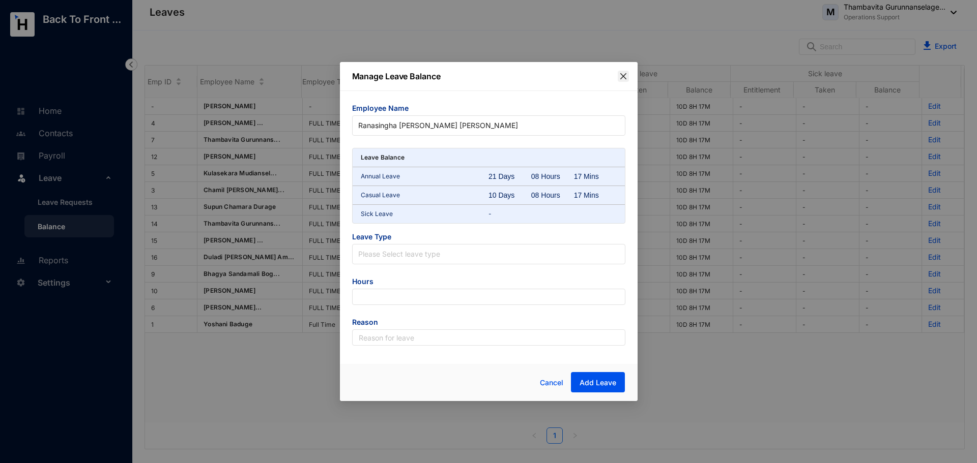
click at [623, 78] on icon "close" at bounding box center [623, 76] width 8 height 8
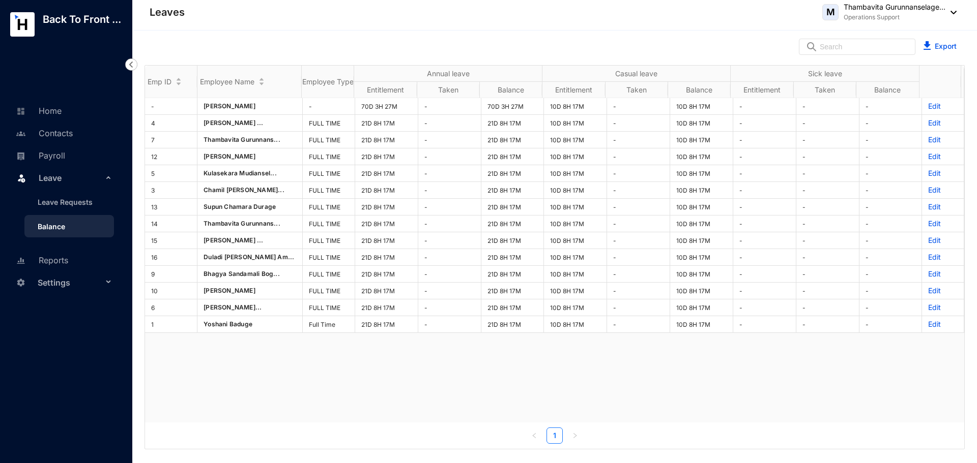
click at [595, 44] on div "Export" at bounding box center [554, 47] width 844 height 33
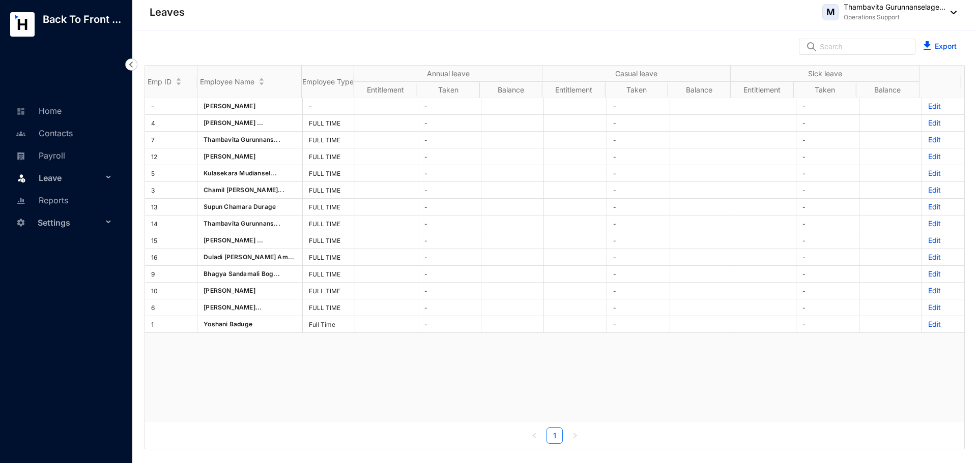
click at [324, 384] on div "- Paul Mitchell - - - - Edit 4 Ranasingha Liyanage ... FULL TIME - - - Edit 7 T…" at bounding box center [554, 260] width 819 height 325
click at [105, 172] on div "Leave" at bounding box center [64, 177] width 112 height 22
click at [78, 201] on link "Leave Requests" at bounding box center [61, 202] width 63 height 9
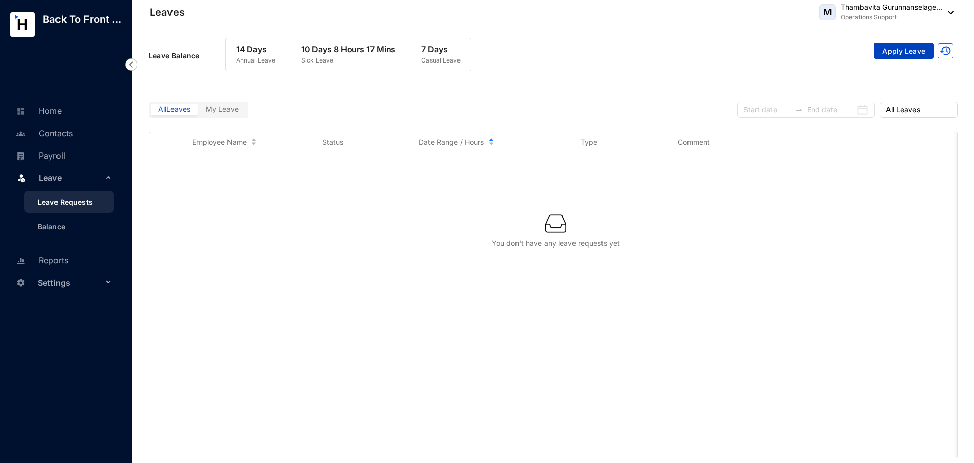
click at [892, 47] on span "Apply Leave" at bounding box center [903, 51] width 43 height 10
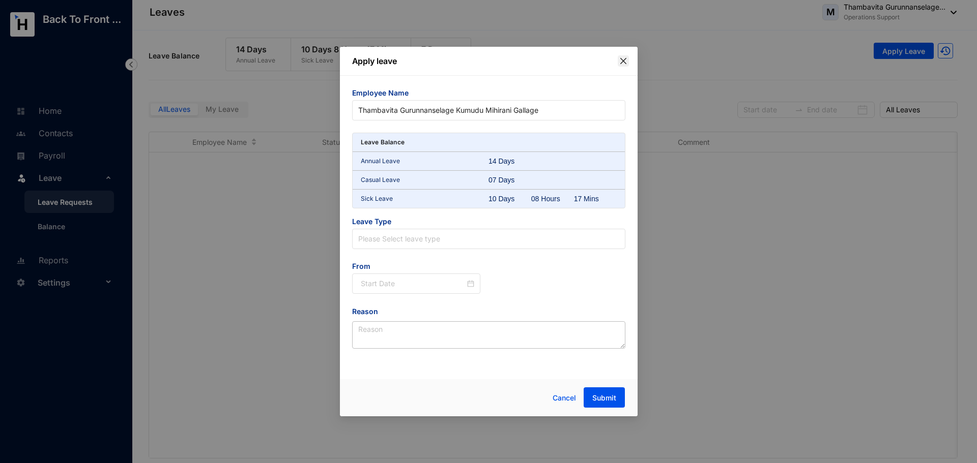
click at [621, 62] on icon "close" at bounding box center [623, 61] width 8 height 8
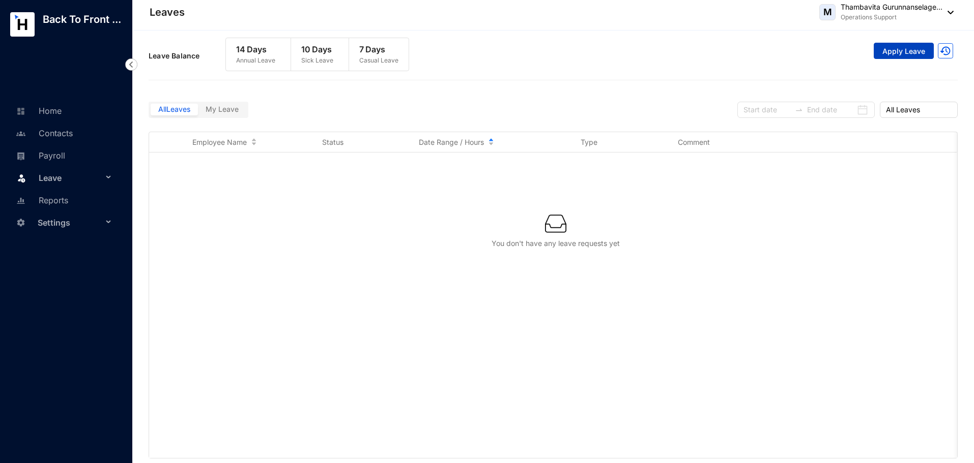
click at [889, 48] on span "Apply Leave" at bounding box center [903, 51] width 43 height 10
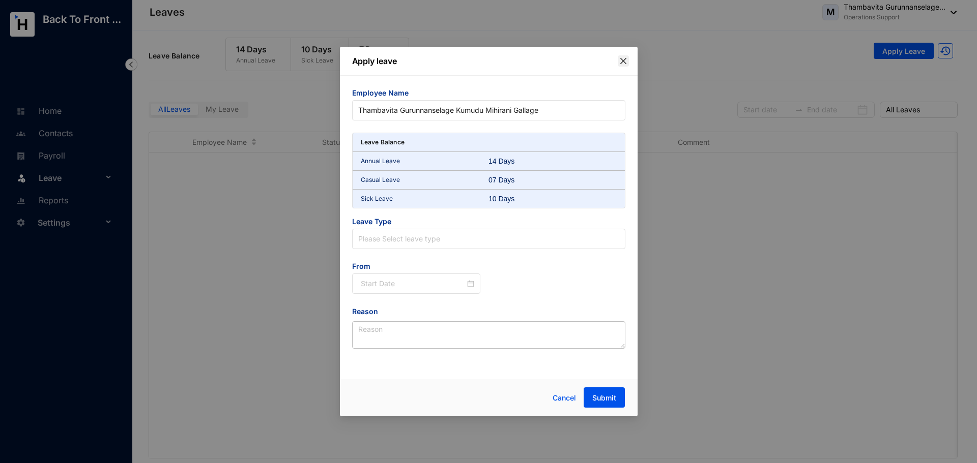
click at [623, 65] on icon "close" at bounding box center [623, 61] width 8 height 8
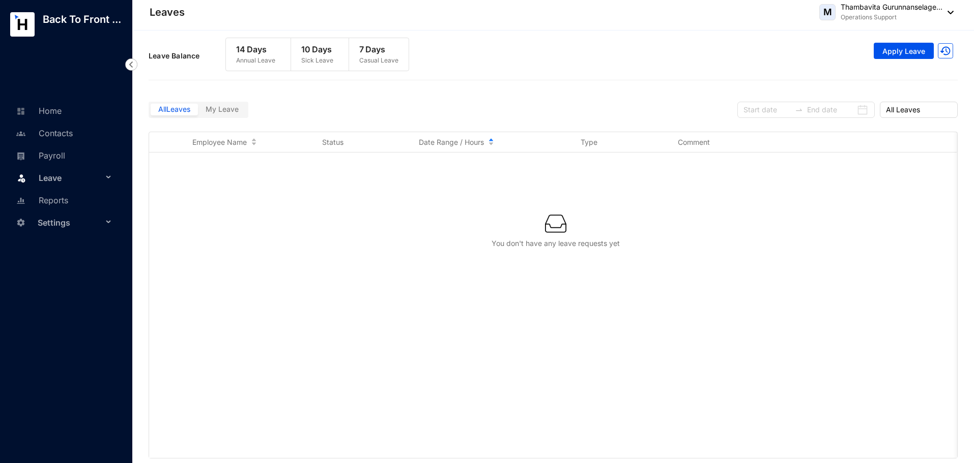
click at [109, 178] on icon at bounding box center [109, 178] width 5 height 0
click at [84, 205] on link "Leave Requests" at bounding box center [61, 202] width 63 height 9
click at [886, 44] on button "Apply Leave" at bounding box center [903, 51] width 60 height 16
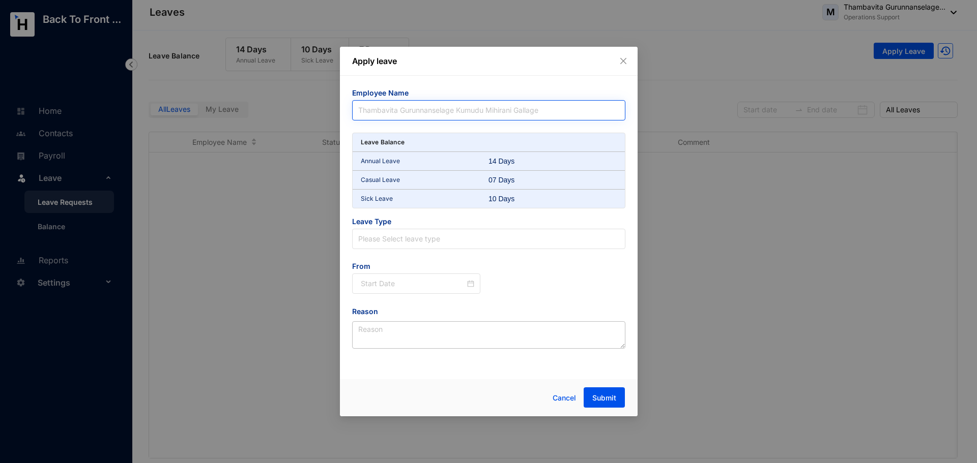
click at [571, 114] on span "Thambavita Gurunnanselage Kumudu Mihirani Gallage" at bounding box center [488, 110] width 261 height 15
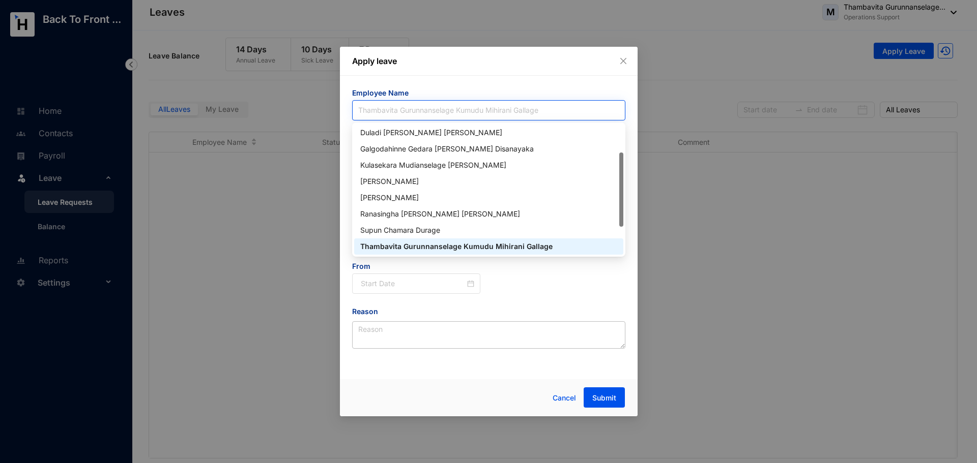
click at [571, 114] on span "Thambavita Gurunnanselage Kumudu Mihirani Gallage" at bounding box center [488, 110] width 261 height 15
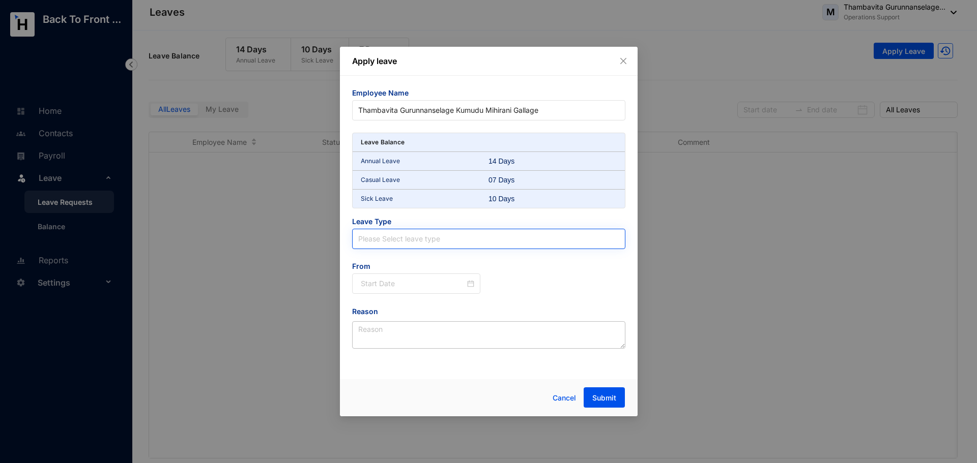
click at [451, 237] on input "search" at bounding box center [488, 238] width 261 height 19
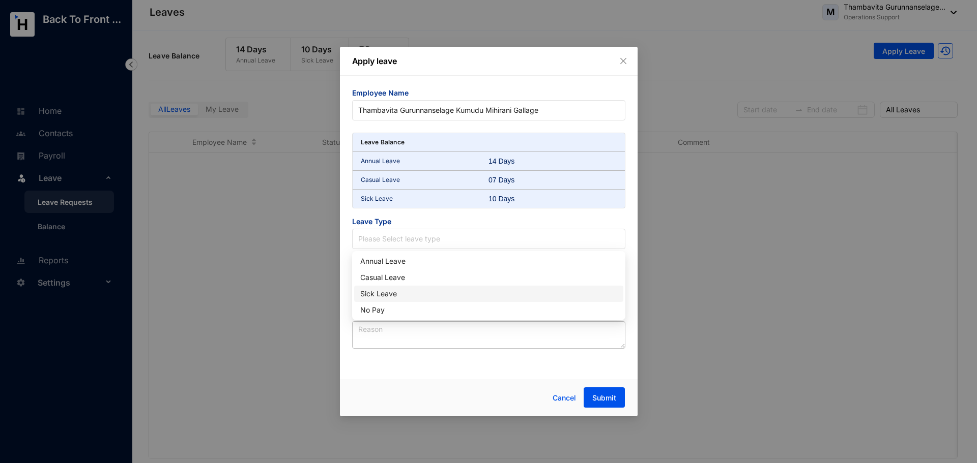
click at [486, 372] on div "Employee Name Thambavita Gurunnanselage Kumudu Mihirani Gallage Leave Balance A…" at bounding box center [489, 225] width 298 height 298
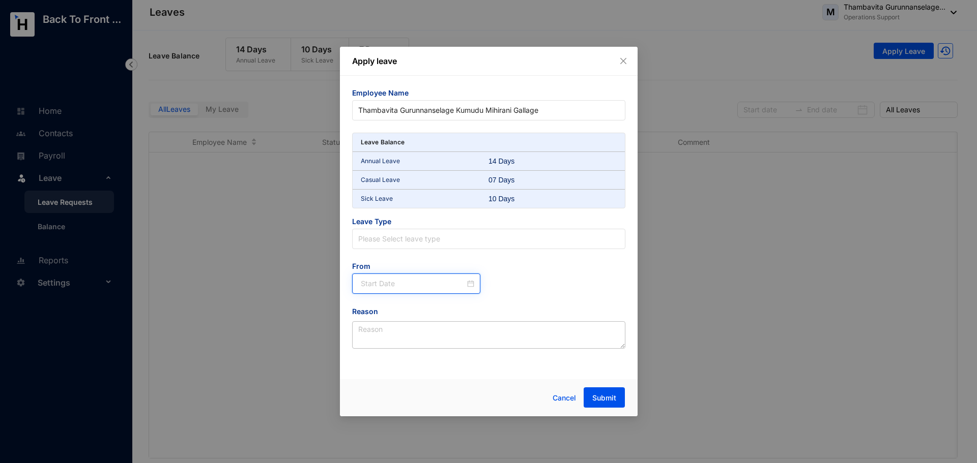
click at [415, 286] on input at bounding box center [413, 283] width 105 height 11
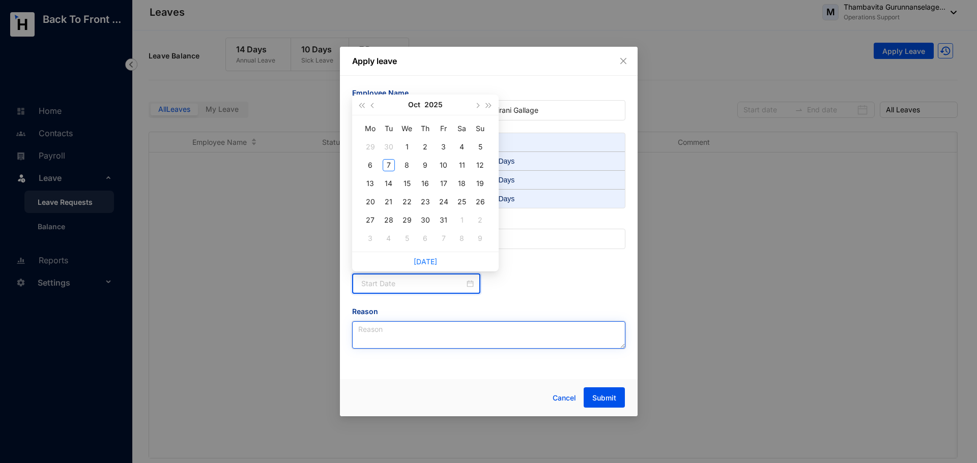
click at [417, 331] on textarea "Reason" at bounding box center [488, 334] width 273 height 27
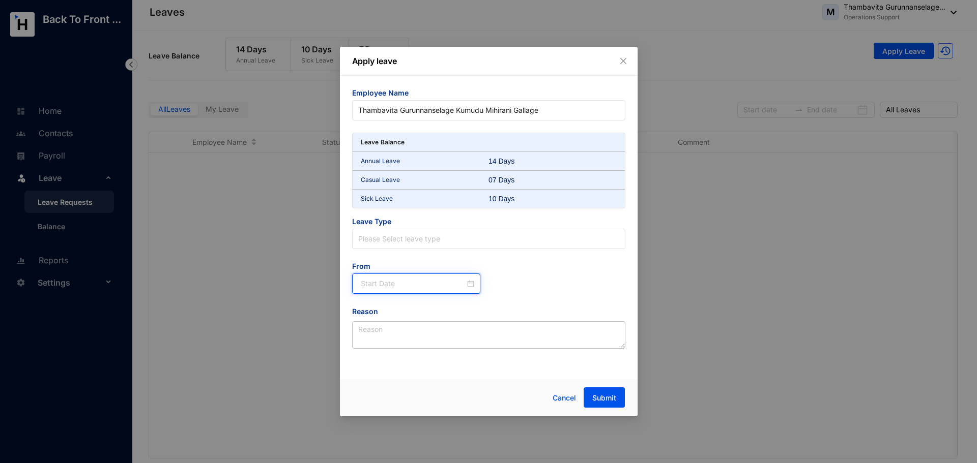
click at [424, 284] on input at bounding box center [413, 283] width 105 height 11
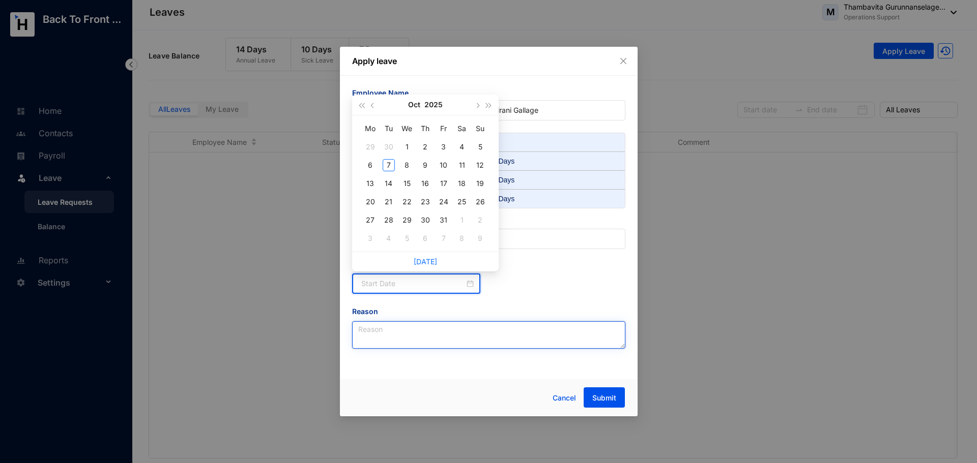
click at [420, 328] on textarea "Reason" at bounding box center [488, 334] width 273 height 27
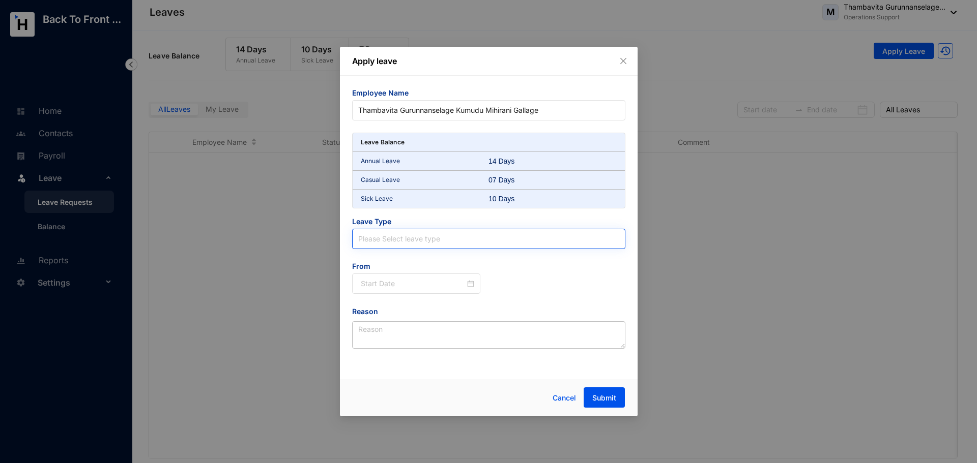
click at [421, 234] on input "search" at bounding box center [488, 238] width 261 height 19
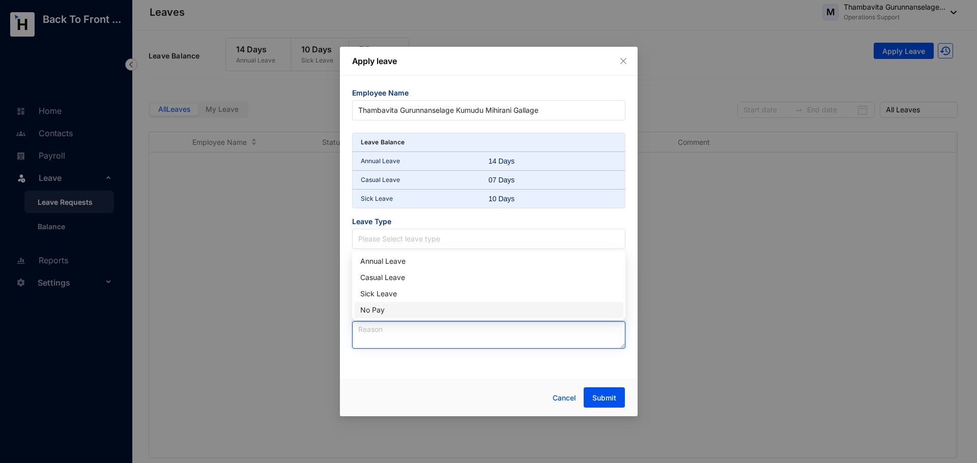
click at [399, 338] on textarea "Reason" at bounding box center [488, 334] width 273 height 27
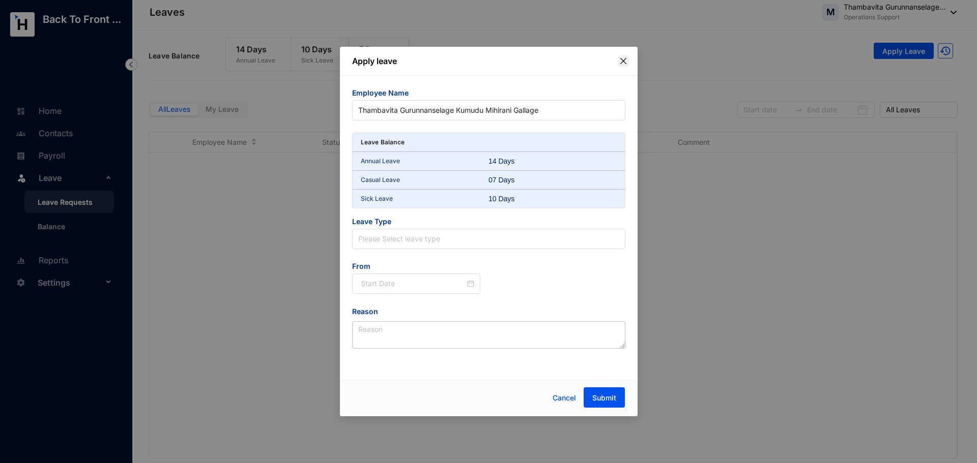
click at [627, 66] on button "Close" at bounding box center [623, 60] width 11 height 11
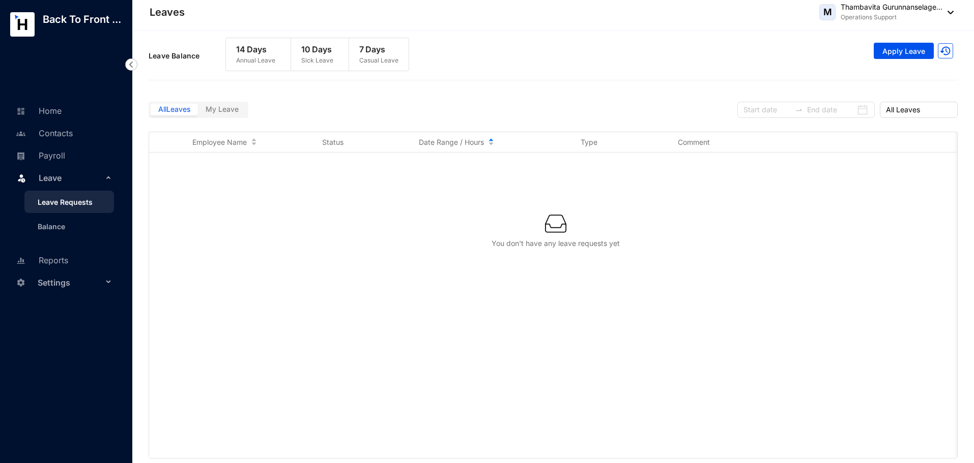
click at [336, 213] on div at bounding box center [555, 223] width 780 height 21
click at [38, 227] on link "Balance" at bounding box center [48, 226] width 36 height 9
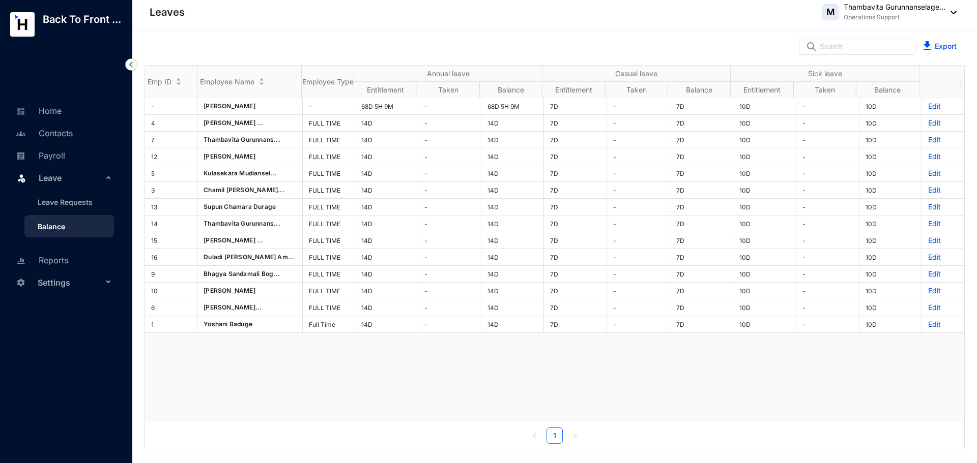
click at [420, 384] on div "- Paul Mitchell - 68D 5H 9M - 68D 5H 9M 7D - 7D 10D - 10D Edit 4 Ranasingha Liy…" at bounding box center [554, 260] width 819 height 325
click at [65, 156] on link "Payroll" at bounding box center [39, 156] width 52 height 10
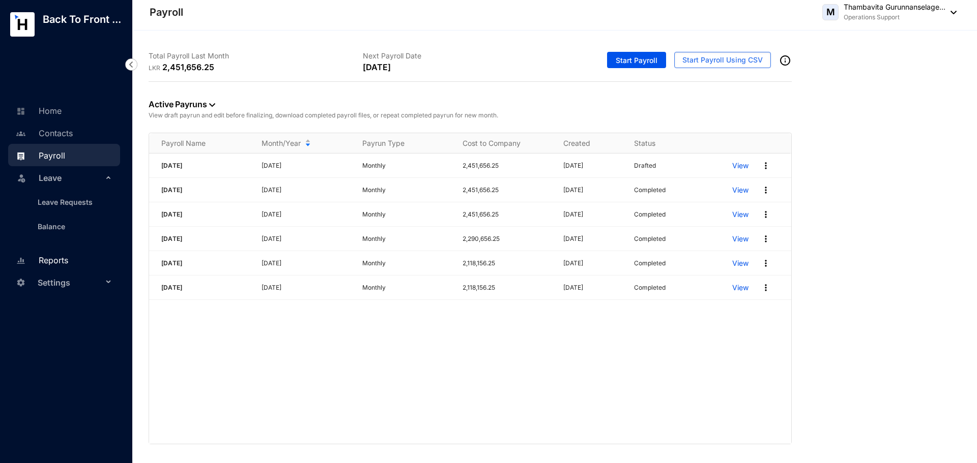
click at [68, 255] on link "Reports" at bounding box center [40, 260] width 55 height 10
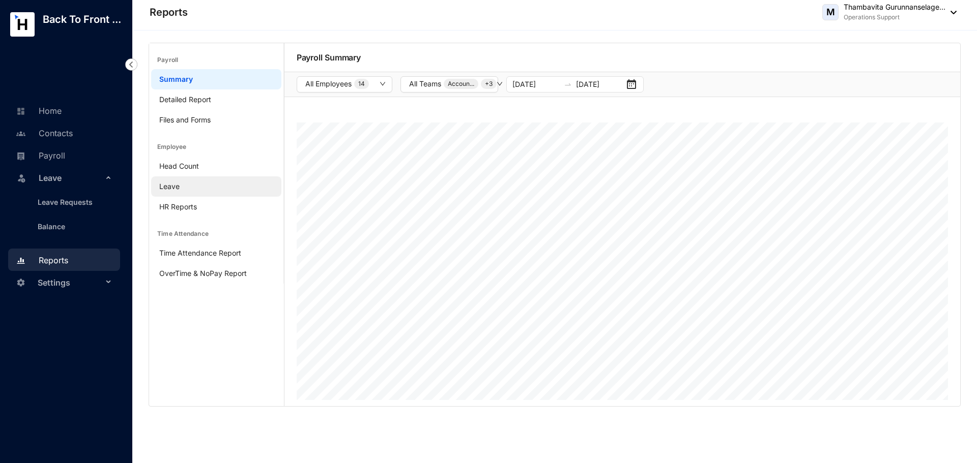
click at [172, 186] on link "Leave" at bounding box center [169, 186] width 20 height 9
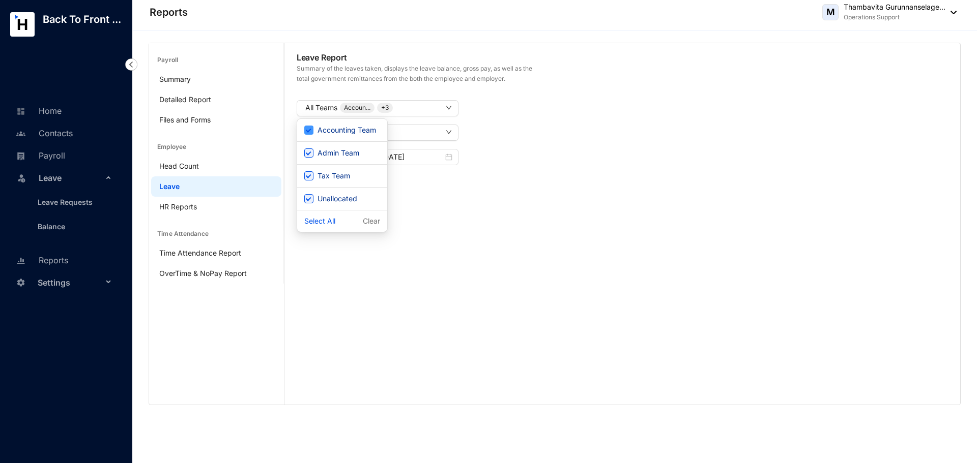
click at [360, 134] on span "Accounting Team" at bounding box center [346, 130] width 67 height 11
click at [313, 134] on input "Accounting Team" at bounding box center [308, 130] width 9 height 9
click at [310, 133] on input "Accounting Team" at bounding box center [308, 130] width 9 height 9
checkbox input "true"
click at [464, 136] on div "All Employees 14" at bounding box center [416, 133] width 247 height 16
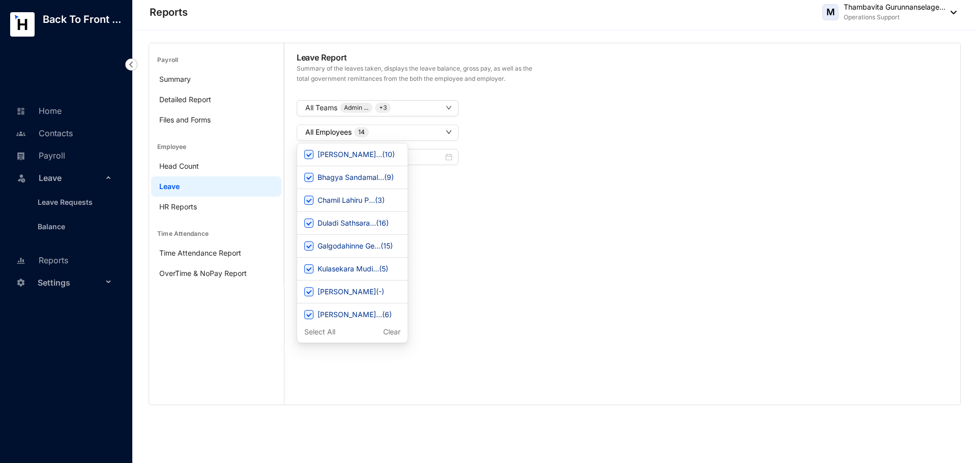
click at [449, 133] on icon "down" at bounding box center [448, 133] width 5 height 4
click at [488, 152] on div "2025-08-01 2025-10-07" at bounding box center [415, 157] width 248 height 16
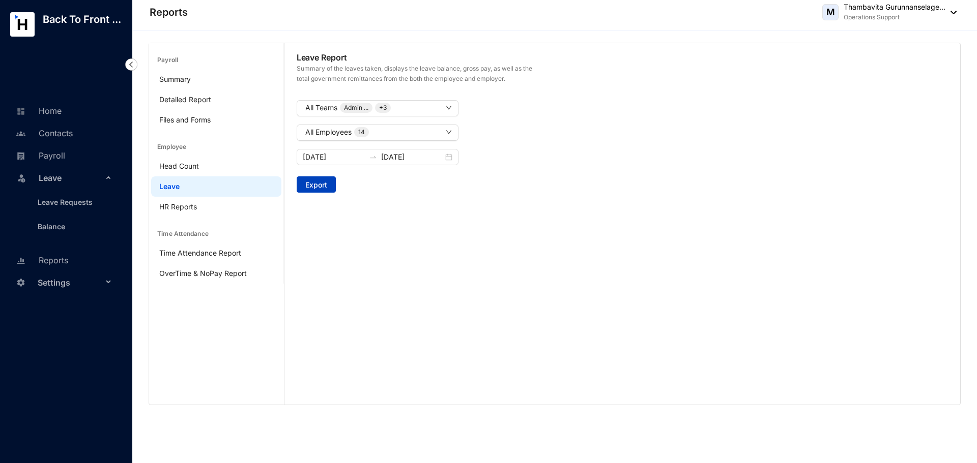
click at [326, 181] on span "Export" at bounding box center [316, 185] width 22 height 10
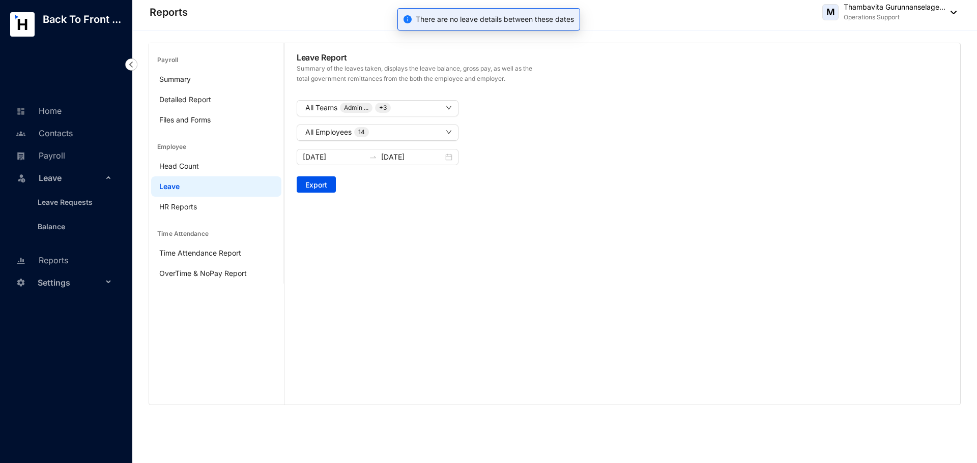
click at [434, 203] on div "Leave Report Summary of the leaves taken, displays the leave balance, gross pay…" at bounding box center [621, 224] width 675 height 362
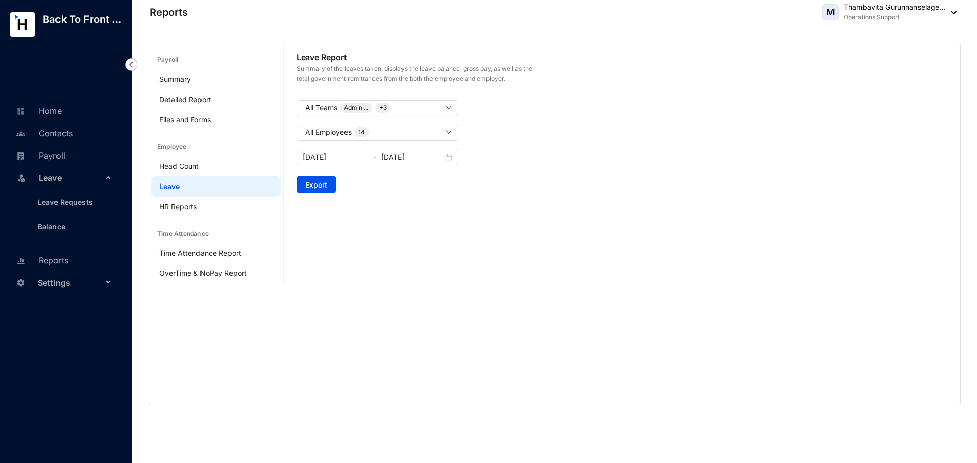
click at [227, 314] on main "Payroll Summary Detailed Report Files and Forms Employee Head Count Leave HR Re…" at bounding box center [216, 224] width 135 height 362
click at [384, 249] on div "Leave Report Summary of the leaves taken, displays the leave balance, gross pay…" at bounding box center [621, 224] width 675 height 362
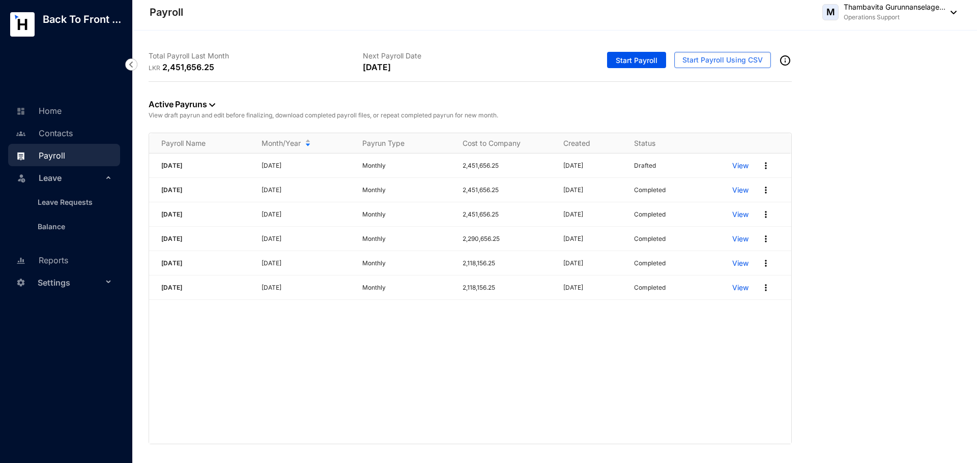
click at [636, 375] on div "[DATE] [DATE] Monthly 2,451,656.25 [DATE] Drafted View [DATE] [DATE] Monthly 2,…" at bounding box center [470, 299] width 642 height 290
